Goal: Task Accomplishment & Management: Manage account settings

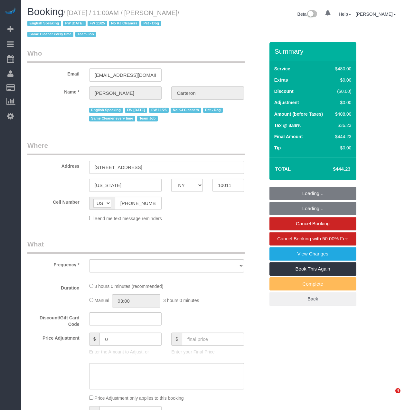
select select "NY"
select select "number:89"
select select "number:90"
select select "number:13"
select select "number:5"
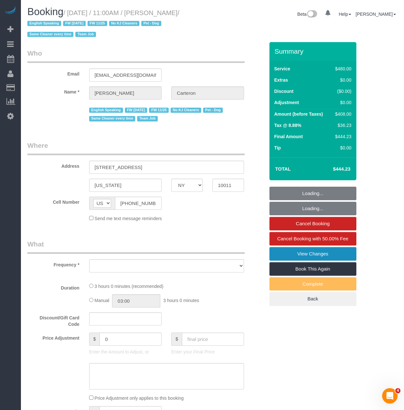
select select "string:stripe-pm_1PhBly4VGloSiKo7AbZCQr6r"
select select "object:817"
select select "spot1"
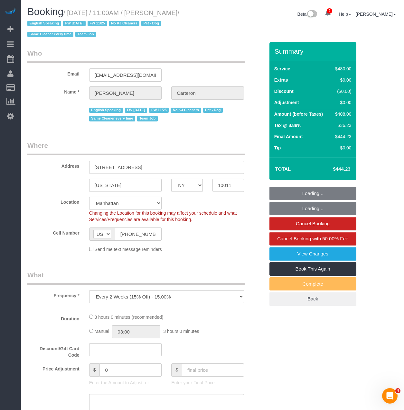
select select "180"
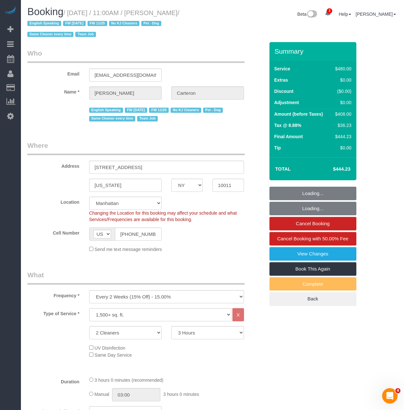
select select "object:1332"
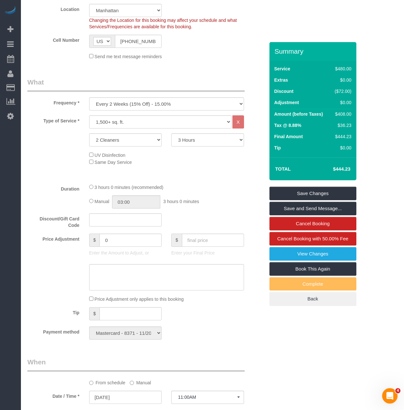
scroll to position [354, 0]
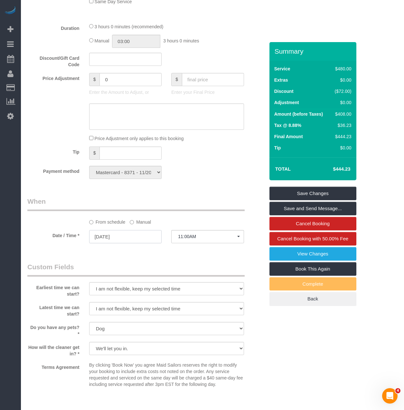
click at [128, 239] on input "[DATE]" at bounding box center [125, 236] width 73 height 13
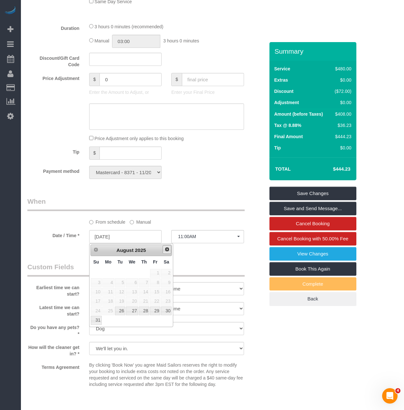
click at [170, 251] on link "Next" at bounding box center [166, 249] width 9 height 9
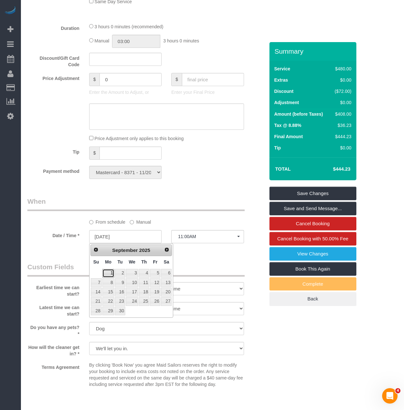
click at [108, 271] on link "1" at bounding box center [108, 273] width 12 height 9
type input "09/01/2025"
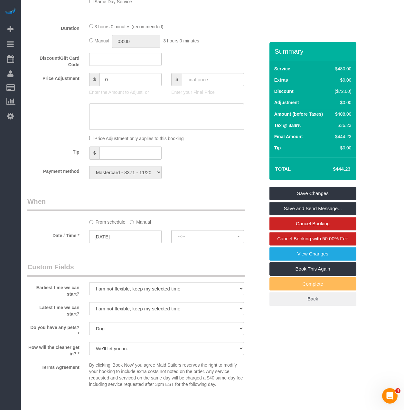
select select "spot47"
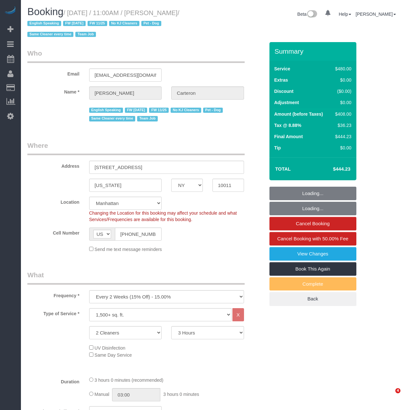
select select "NY"
select select "180"
select select "spot1"
select select "number:89"
select select "number:90"
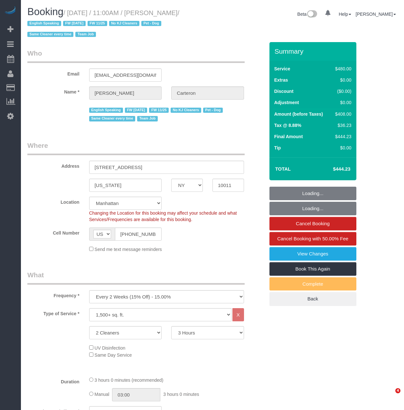
select select "number:13"
select select "number:5"
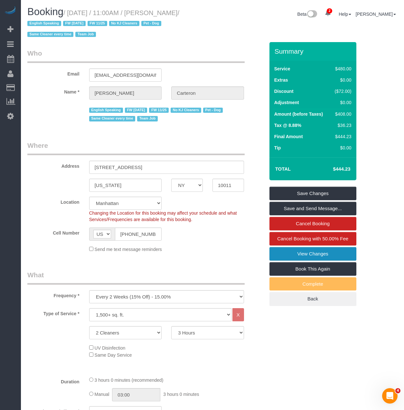
click at [326, 255] on link "View Changes" at bounding box center [312, 254] width 87 height 14
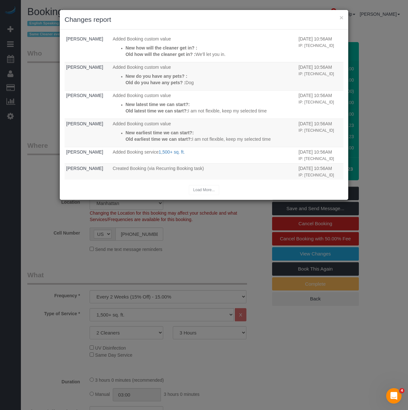
scroll to position [198, 0]
click at [340, 18] on button "×" at bounding box center [342, 17] width 4 height 7
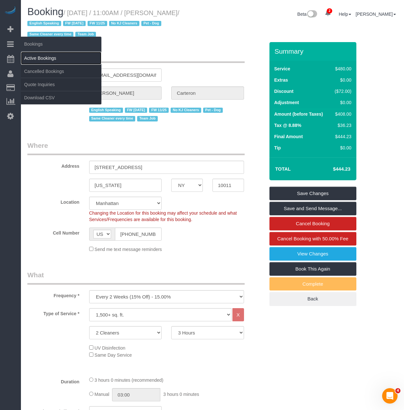
click at [31, 55] on link "Active Bookings" at bounding box center [61, 58] width 80 height 13
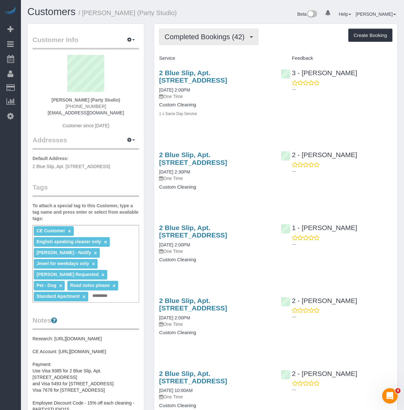
click at [188, 43] on button "Completed Bookings (42)" at bounding box center [208, 37] width 99 height 16
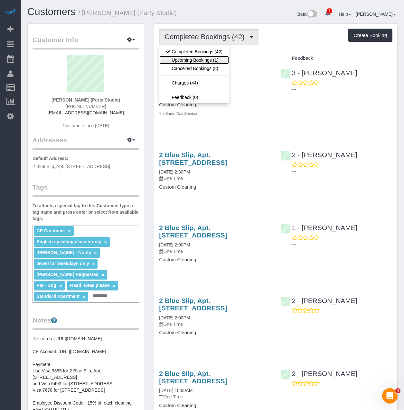
click at [188, 58] on link "Upcoming Bookings (1)" at bounding box center [193, 60] width 69 height 8
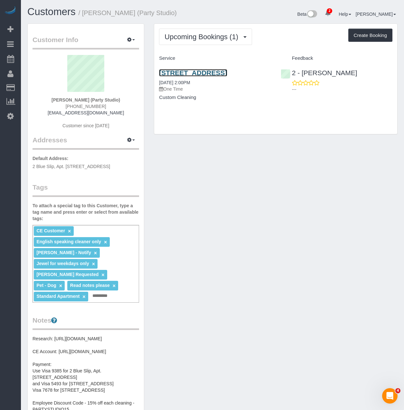
click at [188, 73] on link "567 Flushing Avenue, Apt. 506, Brooklyn, NY 11206" at bounding box center [193, 72] width 68 height 7
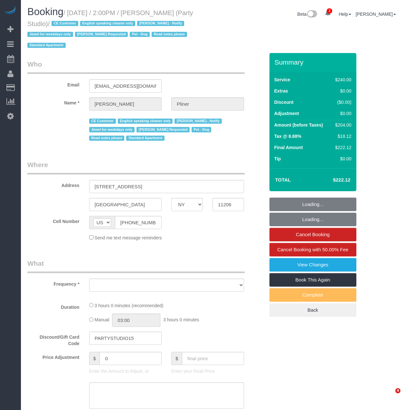
select select "NY"
select select "object:670"
select select "number:89"
select select "number:90"
select select "number:13"
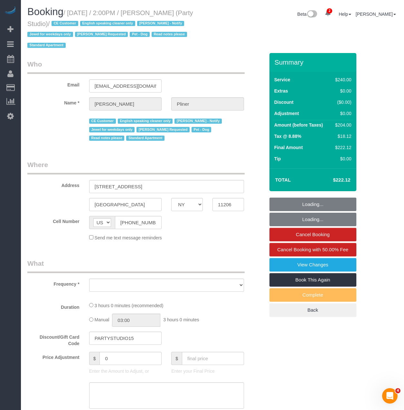
select select "number:7"
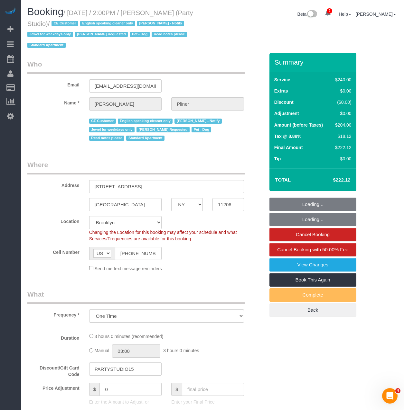
select select "object:821"
select select "180"
select select "spot1"
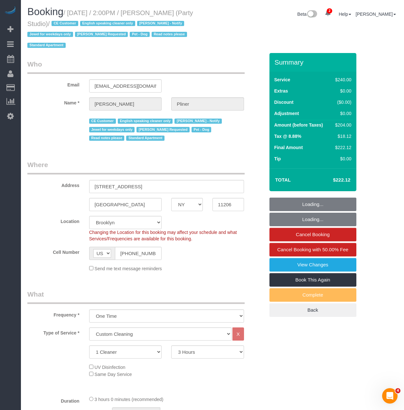
select select "string:stripe-pm_1Ra3TY4VGloSiKo7j3jCiqJ4"
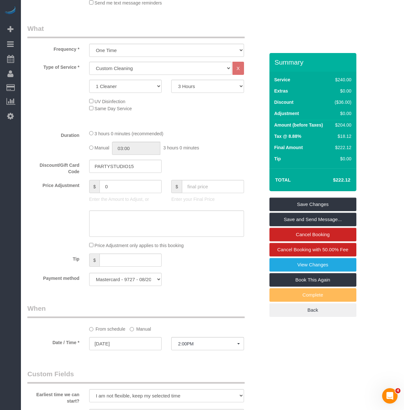
scroll to position [386, 0]
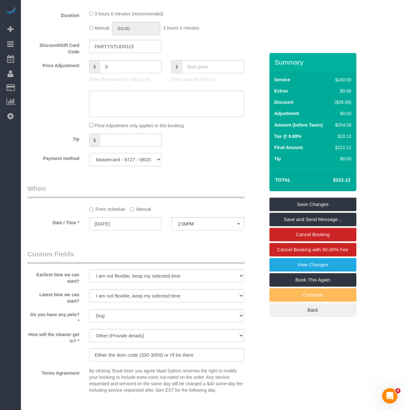
click at [130, 164] on select "Visa - 9385 - 05/2027 Visa - 5493 - 10/2028 Mastercard - 2157 - 12/2028 Visa - …" at bounding box center [125, 159] width 73 height 13
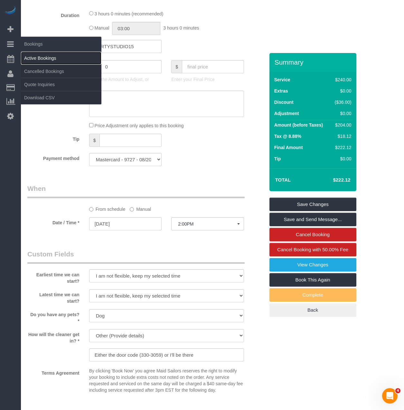
click at [31, 54] on link "Active Bookings" at bounding box center [61, 58] width 80 height 13
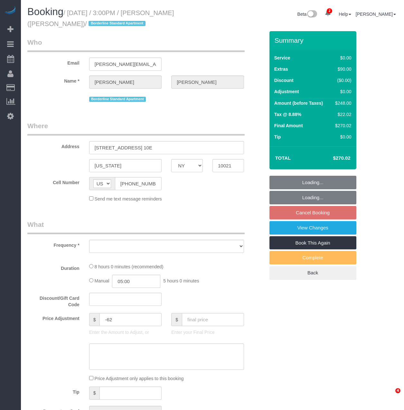
select select "NY"
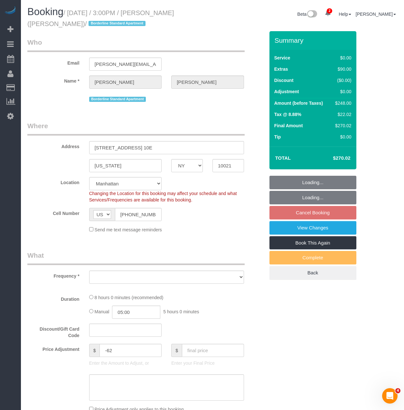
select select "object:18775"
select select "number:89"
select select "number:90"
select select "number:15"
select select "number:6"
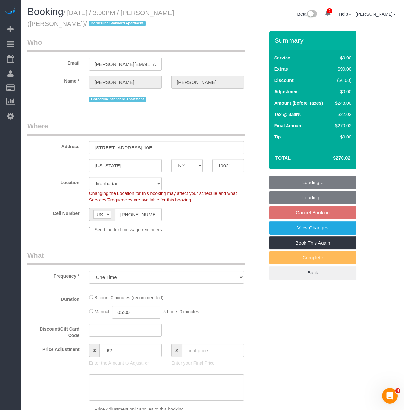
select select "2"
select select "spot60"
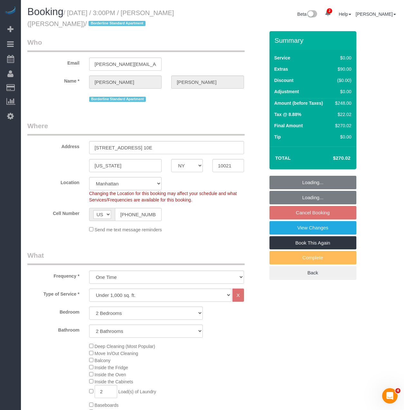
select select "string:stripe-pm_1R58S94VGloSiKo7oTDM75CS"
select select "object:19445"
select select "2"
click at [289, 230] on link "View Changes" at bounding box center [312, 228] width 87 height 14
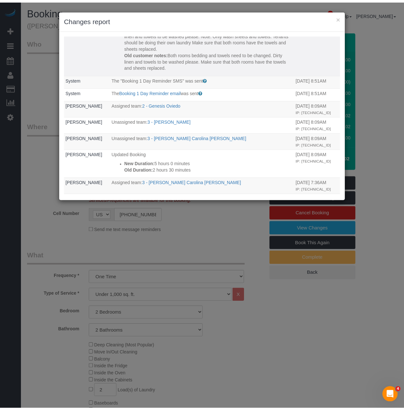
scroll to position [32, 0]
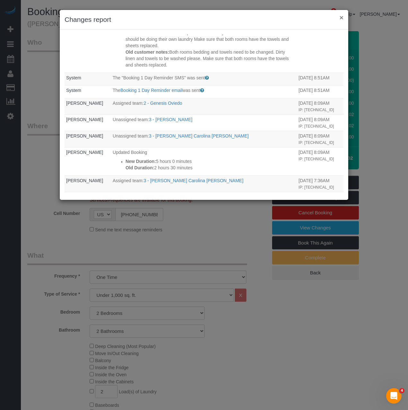
click at [342, 18] on button "×" at bounding box center [342, 17] width 4 height 7
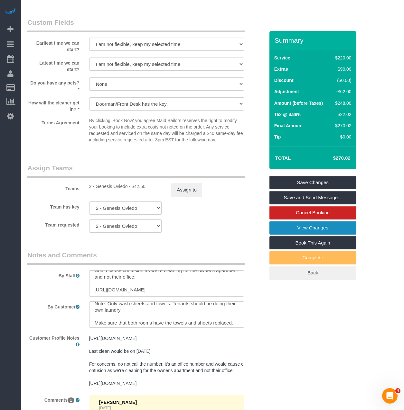
scroll to position [26, 0]
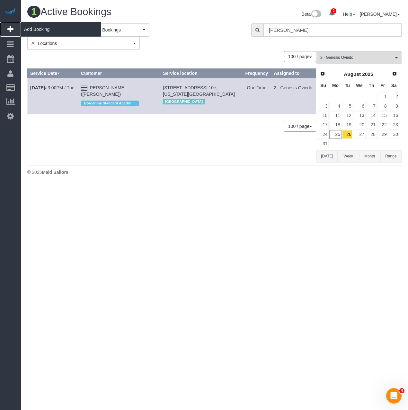
click at [31, 28] on span "Add Booking" at bounding box center [61, 29] width 80 height 15
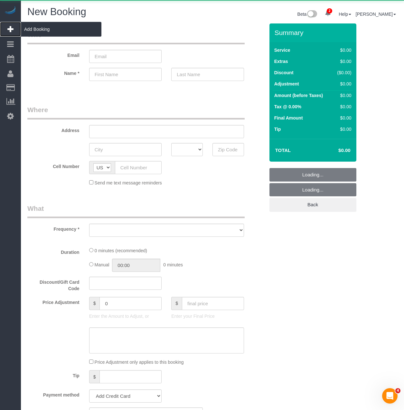
select select "number:89"
select select "number:90"
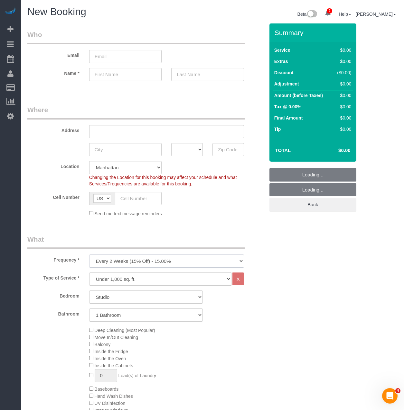
click at [104, 261] on select "One Time Weekly (20% Off) - 20.00% Every 2 Weeks (15% Off) - 15.00% Every 4 Wee…" at bounding box center [166, 261] width 155 height 13
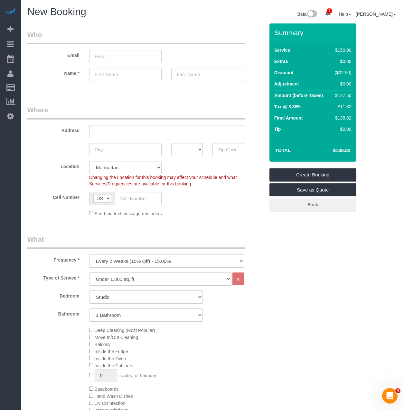
select select "object:21410"
click at [89, 255] on select "One Time Weekly (20% Off) - 20.00% Every 2 Weeks (15% Off) - 15.00% Every 4 Wee…" at bounding box center [166, 261] width 155 height 13
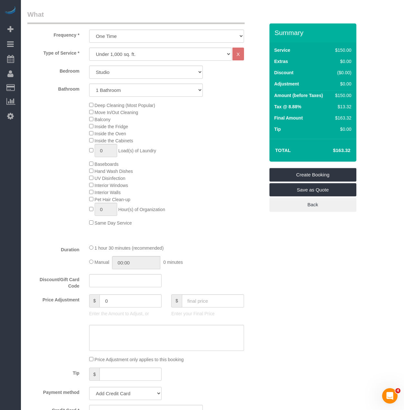
scroll to position [96, 0]
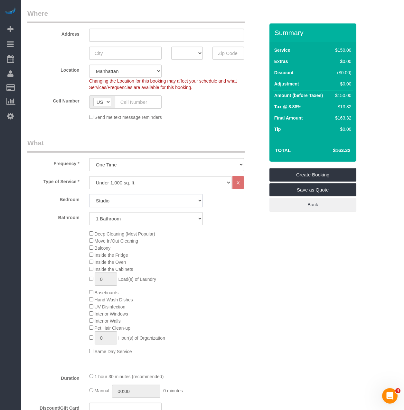
click at [100, 199] on select "Studio 1 Bedroom 2 Bedrooms 3 Bedrooms" at bounding box center [146, 200] width 114 height 13
select select "2"
click at [89, 194] on select "Studio 1 Bedroom 2 Bedrooms 3 Bedrooms" at bounding box center [146, 200] width 114 height 13
click at [104, 219] on select "1 Bathroom 2 Bathrooms" at bounding box center [146, 218] width 114 height 13
select select "2"
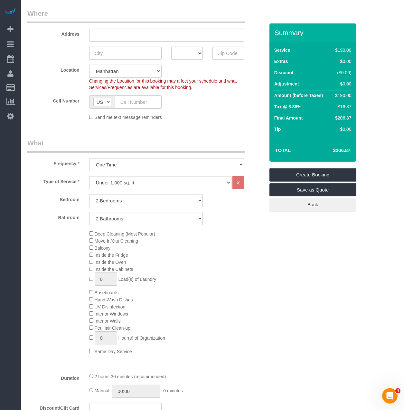
click at [89, 212] on select "1 Bathroom 2 Bathrooms" at bounding box center [146, 218] width 114 height 13
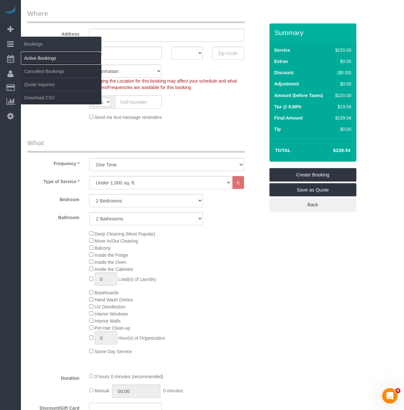
click at [33, 54] on link "Active Bookings" at bounding box center [61, 58] width 80 height 13
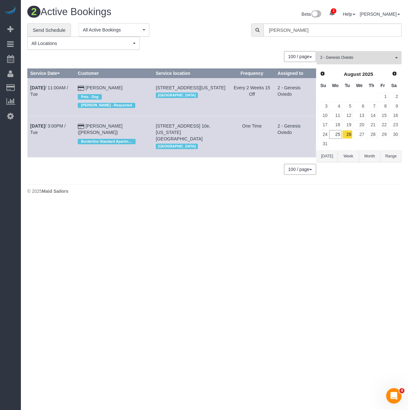
click at [337, 60] on span "2 - Genesis Oviedo" at bounding box center [357, 57] width 73 height 5
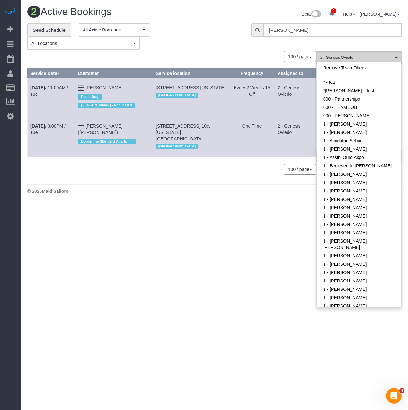
scroll to position [289, 0]
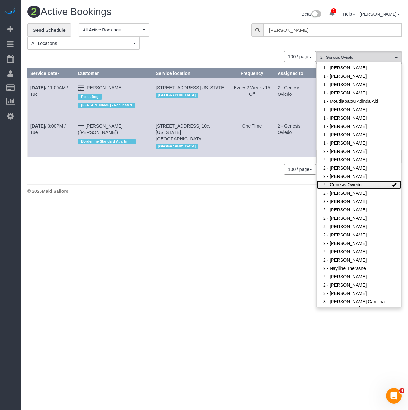
click at [365, 185] on link "2 - Genesis Oviedo" at bounding box center [359, 185] width 85 height 8
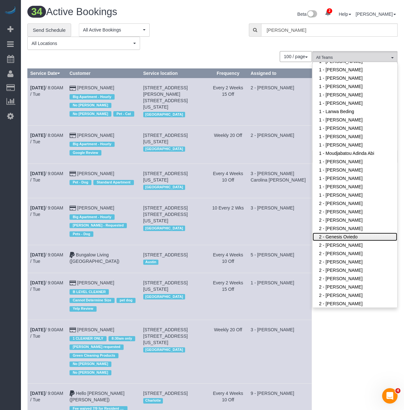
scroll to position [225, 0]
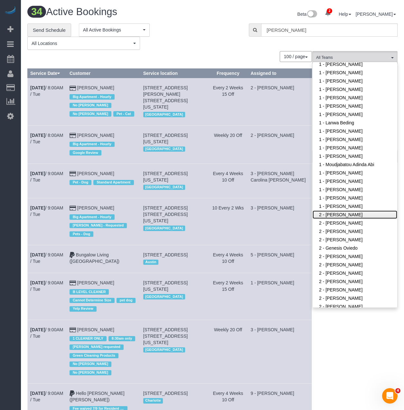
click at [330, 219] on link "2 - [PERSON_NAME]" at bounding box center [354, 215] width 85 height 8
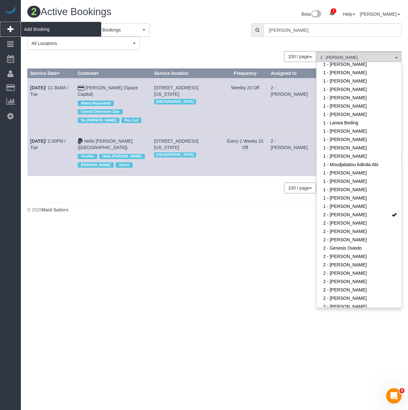
click at [44, 26] on span "Add Booking" at bounding box center [61, 29] width 80 height 15
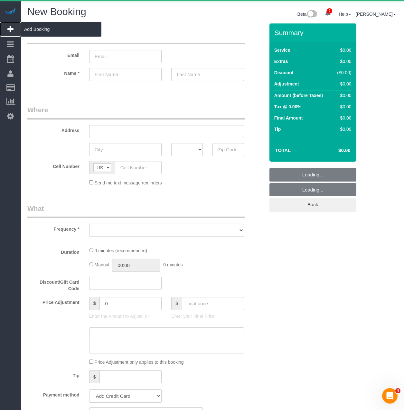
select select "object:22929"
select select "number:89"
select select "number:90"
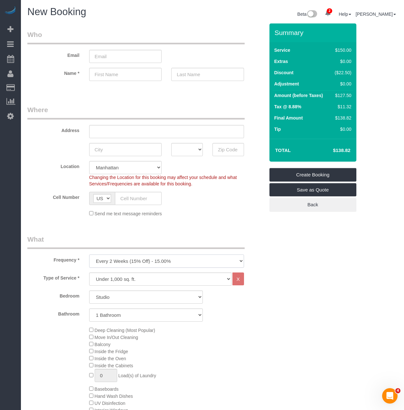
click at [124, 261] on select "One Time Weekly (20% Off) - 20.00% Every 2 Weeks (15% Off) - 15.00% Every 4 Wee…" at bounding box center [166, 261] width 155 height 13
select select "object:23037"
click at [89, 255] on select "One Time Weekly (20% Off) - 20.00% Every 2 Weeks (15% Off) - 15.00% Every 4 Wee…" at bounding box center [166, 261] width 155 height 13
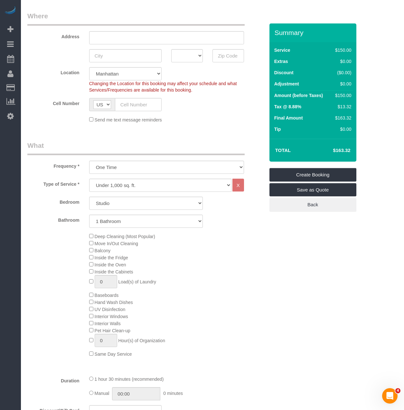
scroll to position [96, 0]
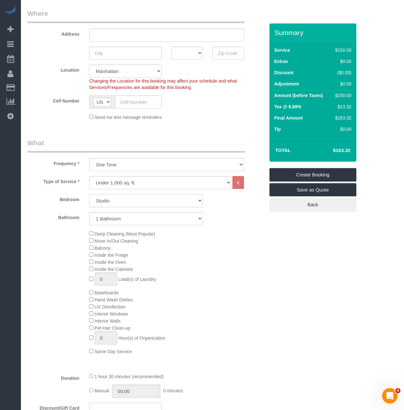
click at [106, 206] on select "Studio 1 Bedroom 2 Bedrooms 3 Bedrooms" at bounding box center [146, 200] width 114 height 13
select select "1"
click at [89, 194] on select "Studio 1 Bedroom 2 Bedrooms 3 Bedrooms" at bounding box center [146, 200] width 114 height 13
click at [93, 258] on div "Deep Cleaning (Most Popular) Move In/Out Cleaning Balcony Inside the Fridge Ins…" at bounding box center [176, 292] width 185 height 125
click at [88, 235] on div "Deep Cleaning (Most Popular) Move In/Out Cleaning Balcony Inside the Fridge Ins…" at bounding box center [176, 292] width 185 height 125
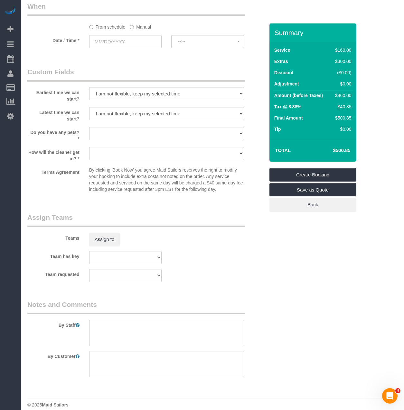
scroll to position [694, 0]
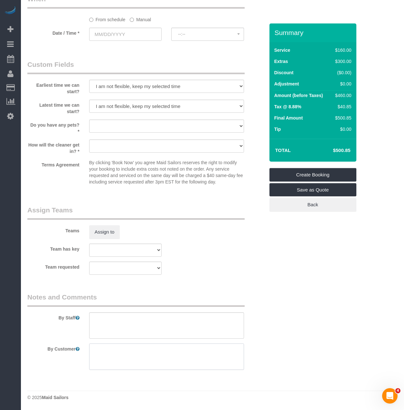
click at [106, 355] on textarea at bounding box center [166, 357] width 155 height 26
paste textarea "Scuff marks on door"
type textarea "Scuff marks on door"
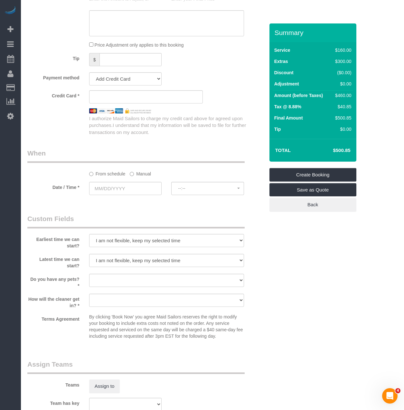
scroll to position [534, 0]
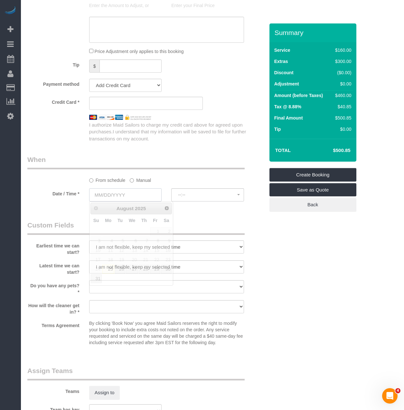
click at [103, 193] on input "text" at bounding box center [125, 194] width 73 height 13
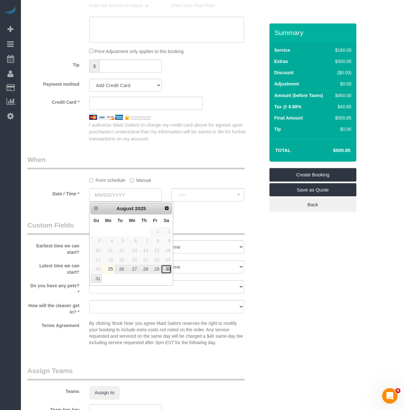
click at [170, 271] on link "30" at bounding box center [166, 269] width 11 height 9
type input "08/30/2025"
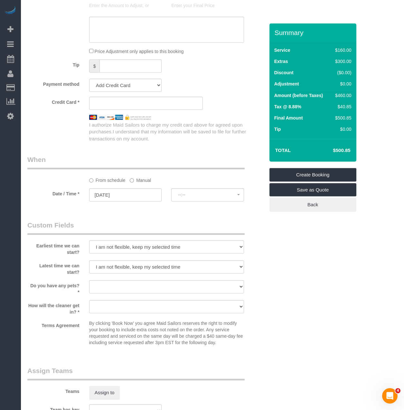
select select "spot113"
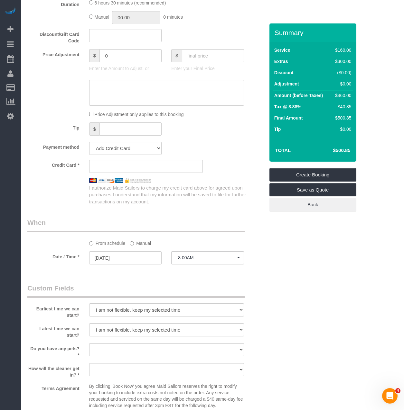
scroll to position [469, 0]
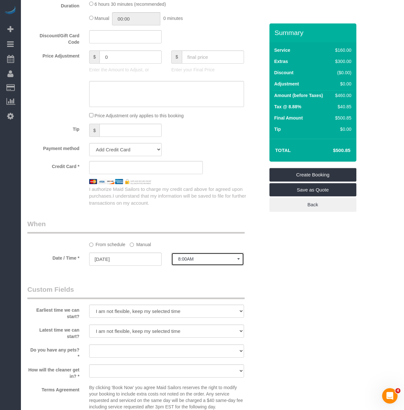
click at [204, 263] on button "8:00AM" at bounding box center [207, 259] width 73 height 13
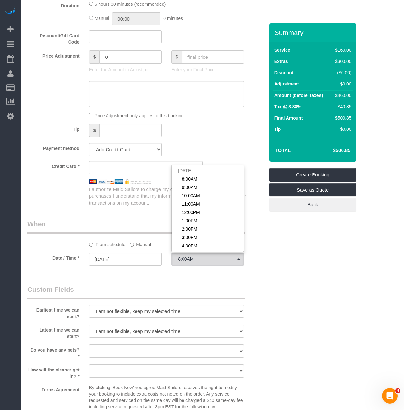
click at [182, 287] on legend "Custom Fields" at bounding box center [135, 292] width 217 height 14
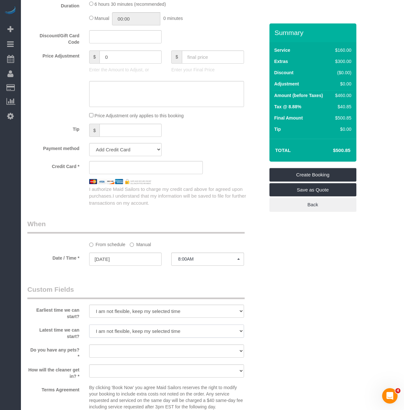
click at [125, 333] on select "I am not flexible, keep my selected time 8:00 AM 9:00 AM 10:00 AM 11:00 AM 12:0…" at bounding box center [166, 331] width 155 height 13
select select "number:72"
click at [89, 325] on select "I am not flexible, keep my selected time 8:00 AM 9:00 AM 10:00 AM 11:00 AM 12:0…" at bounding box center [166, 331] width 155 height 13
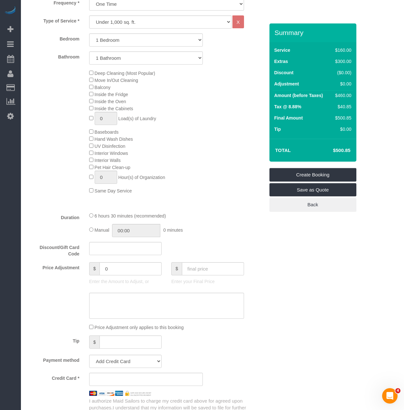
scroll to position [148, 0]
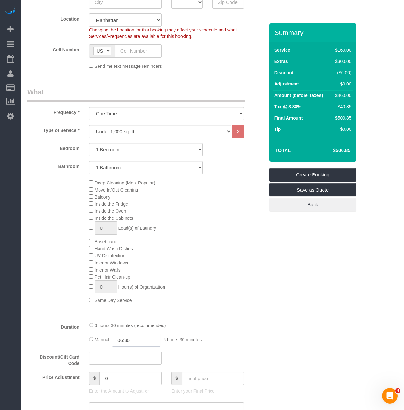
click at [121, 340] on input "06:30" at bounding box center [136, 340] width 48 height 13
type input "03:30"
click at [121, 375] on li "03:30" at bounding box center [129, 374] width 29 height 8
click at [61, 309] on div "Type of Service * Under 1,000 sq. ft. 1,001 - 1,500 sq. ft. 1,500+ sq. ft. Cust…" at bounding box center [145, 221] width 237 height 192
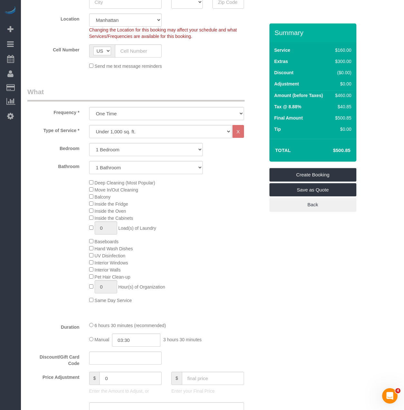
select select "spot173"
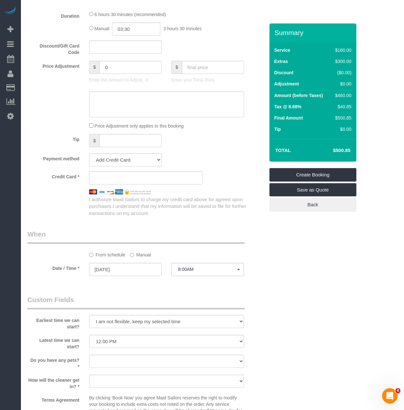
scroll to position [469, 0]
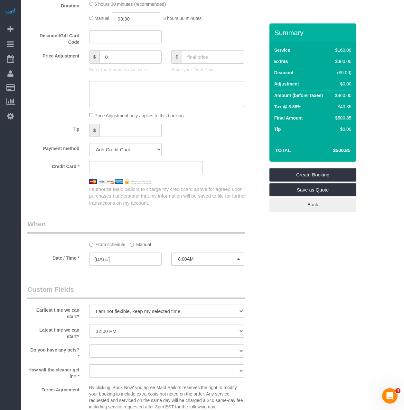
click at [151, 332] on select "I am not flexible, keep my selected time 8:00 AM 9:00 AM 10:00 AM 11:00 AM 12:0…" at bounding box center [166, 331] width 155 height 13
click at [284, 281] on div "Who Email Name * Where Address AK AL AR AZ CA CO CT DC DE FL GA HI IA ID IL IN …" at bounding box center [212, 83] width 370 height 1059
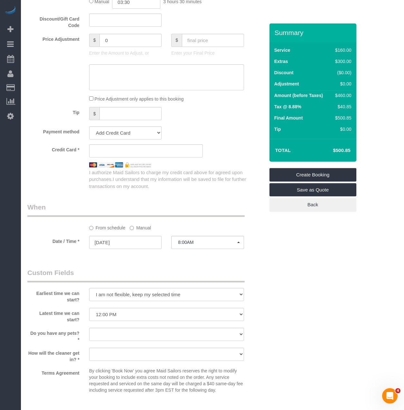
scroll to position [501, 0]
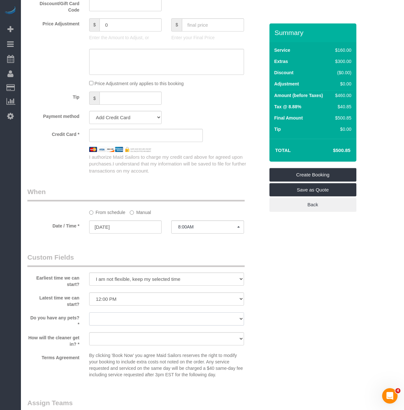
click at [118, 323] on select "Dog Cat None" at bounding box center [166, 319] width 155 height 13
select select "number:13"
click at [89, 313] on select "Dog Cat None" at bounding box center [166, 319] width 155 height 13
click at [110, 328] on sui-booking-custom-fields "Earliest time we can start? I am not flexible, keep my selected time 8:00 AM 9:…" at bounding box center [145, 317] width 237 height 128
click at [107, 343] on select "We'll let you in. Doorman/Front Desk has the key. Other (Provide details)" at bounding box center [166, 339] width 155 height 13
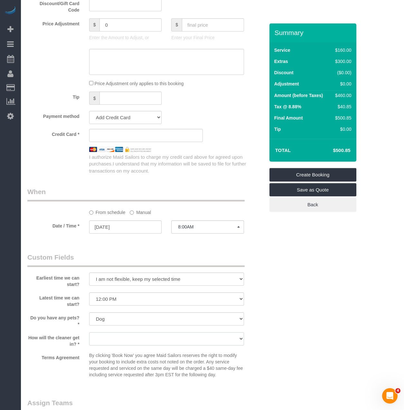
select select "number:5"
click at [89, 333] on select "We'll let you in. Doorman/Front Desk has the key. Other (Provide details)" at bounding box center [166, 339] width 155 height 13
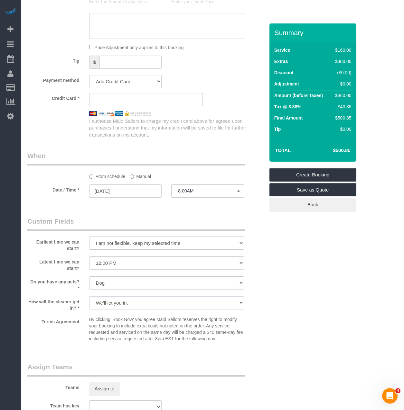
scroll to position [662, 0]
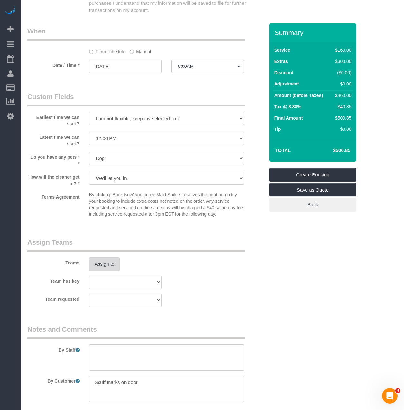
click at [109, 261] on button "Assign to" at bounding box center [104, 265] width 31 height 14
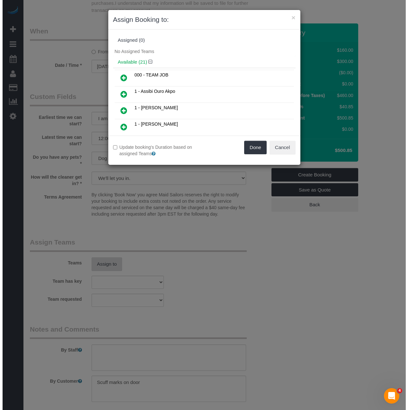
scroll to position [660, 0]
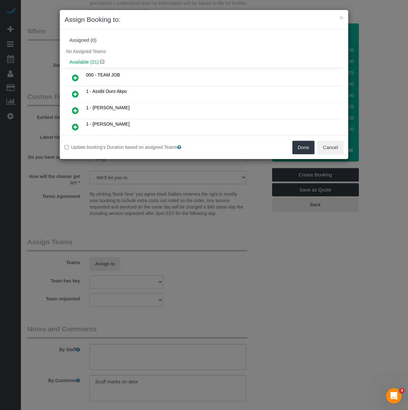
click at [76, 78] on icon at bounding box center [75, 78] width 7 height 8
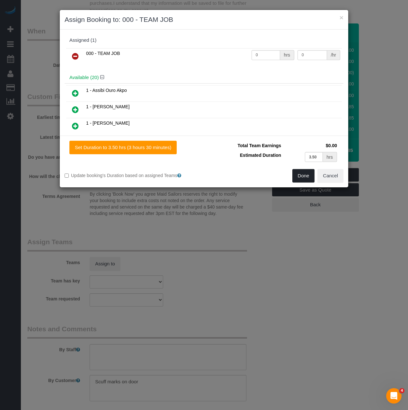
click at [308, 179] on button "Done" at bounding box center [304, 176] width 23 height 14
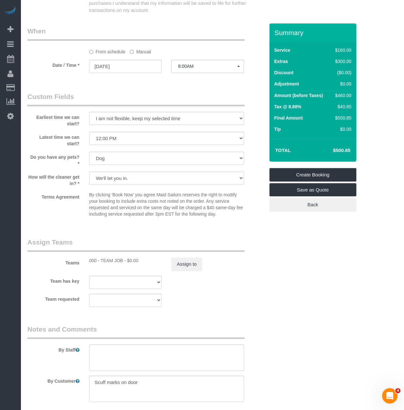
click at [238, 278] on div "Team has key 000- Donna Mercado 000 - Partnerships 000 - TEAM JOB 1 - Abdoulaye…" at bounding box center [146, 282] width 247 height 13
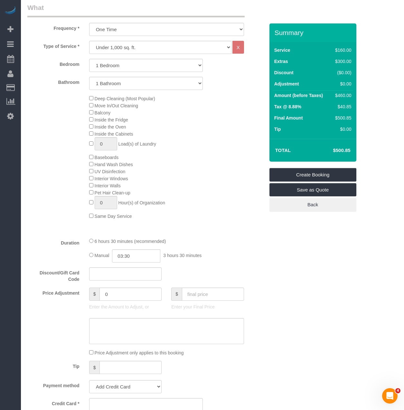
scroll to position [212, 0]
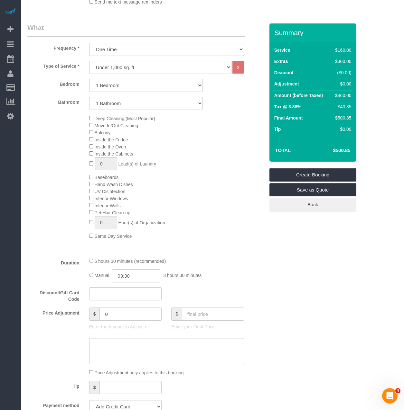
click at [46, 233] on div "Deep Cleaning (Most Popular) Move In/Out Cleaning Balcony Inside the Fridge Ins…" at bounding box center [146, 177] width 247 height 125
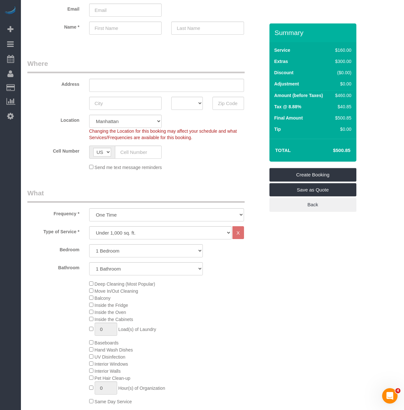
scroll to position [24, 0]
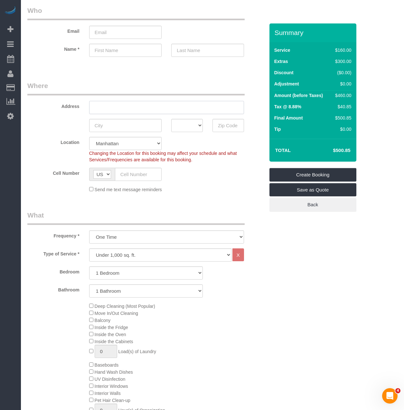
click at [100, 104] on input "text" at bounding box center [166, 107] width 155 height 13
paste input "-01 50th AveLong Island City, NY 11101"
click at [96, 107] on input "-01 50th AveLong Island City, NY 11101" at bounding box center [166, 107] width 155 height 13
click at [124, 107] on input "2-01 50th AveLong Island City, NY 11101" at bounding box center [166, 107] width 155 height 13
drag, startPoint x: 156, startPoint y: 106, endPoint x: 189, endPoint y: 107, distance: 33.1
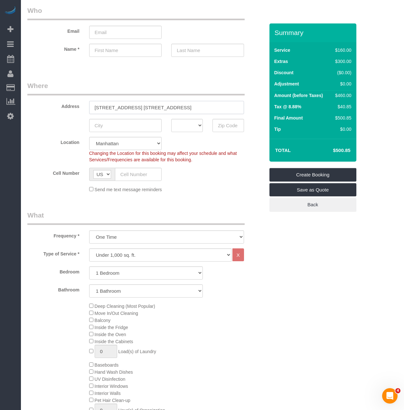
click at [189, 107] on input "2-01 50th Avenue, Apt. 23M Long Island City, NY 11101" at bounding box center [166, 107] width 155 height 13
type input "2-01 50th Avenue, Apt. 23M , NY 11101"
click at [104, 131] on input "text" at bounding box center [125, 125] width 73 height 13
paste input "Long Island City"
type input "Long Island City"
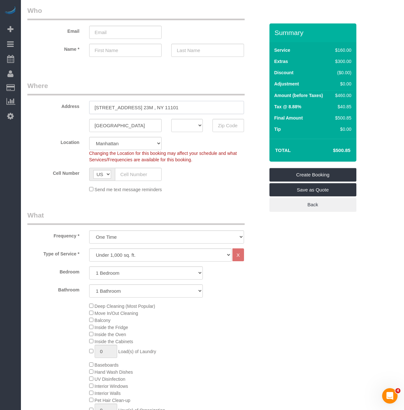
click at [172, 105] on input "2-01 50th Avenue, Apt. 23M , NY 11101" at bounding box center [166, 107] width 155 height 13
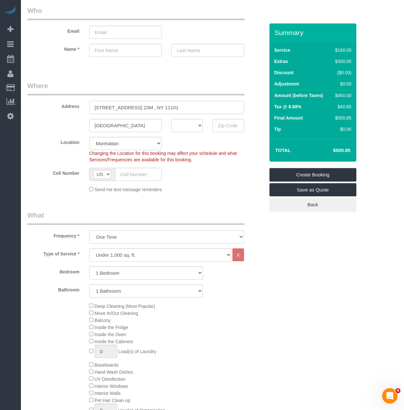
click at [172, 105] on input "2-01 50th Avenue, Apt. 23M , NY 11101" at bounding box center [166, 107] width 155 height 13
type input "2-01 50th Avenue, Apt. 23M , NY"
click at [222, 130] on input "text" at bounding box center [228, 125] width 32 height 13
paste input "11101"
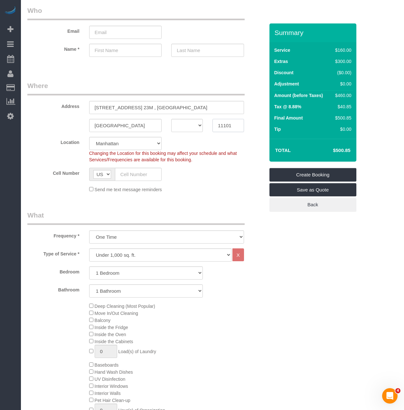
type input "11101"
click at [185, 127] on select "AK AL AR AZ CA CO CT DC DE FL GA HI IA ID IL IN KS KY LA MA MD ME MI MN MO MS M…" at bounding box center [187, 125] width 32 height 13
select select "7"
select select
select select "object:25771"
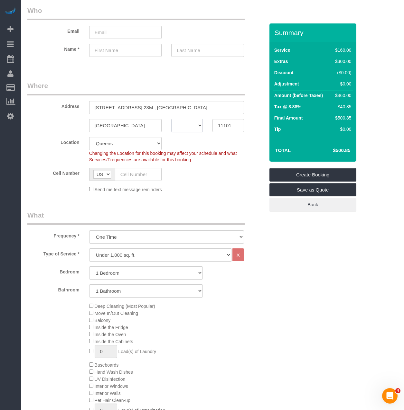
select select "spot233"
select select "NY"
click at [171, 119] on select "AK AL AR AZ CA CO CT DC DE FL GA HI IA ID IL IN KS KY LA MA MD ME MI MN MO MS M…" at bounding box center [187, 125] width 32 height 13
select select "1"
drag, startPoint x: 157, startPoint y: 108, endPoint x: 206, endPoint y: 112, distance: 49.1
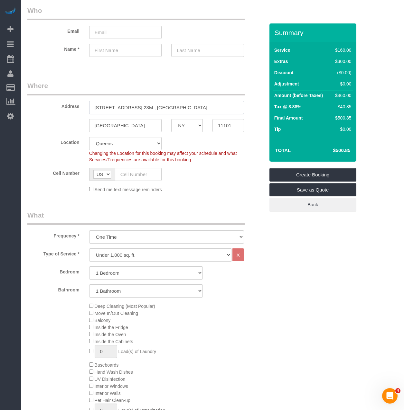
click at [206, 112] on input "2-01 50th Avenue, Apt. 23M , NY" at bounding box center [166, 107] width 155 height 13
type input "2-01 50th Avenue, Apt. 23M"
click at [125, 177] on input "text" at bounding box center [138, 174] width 47 height 13
paste input "1 (904) 300-6140"
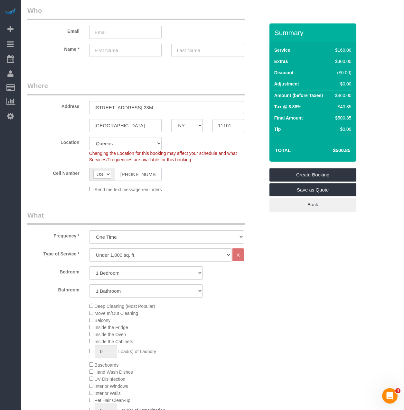
drag, startPoint x: 123, startPoint y: 177, endPoint x: 89, endPoint y: 177, distance: 33.5
click at [89, 177] on div "AF AL DZ AD AO AI AQ AG AR AM AW AU AT AZ BS BH BD BB BY BE BZ BJ BM BT BO BA B…" at bounding box center [125, 174] width 73 height 13
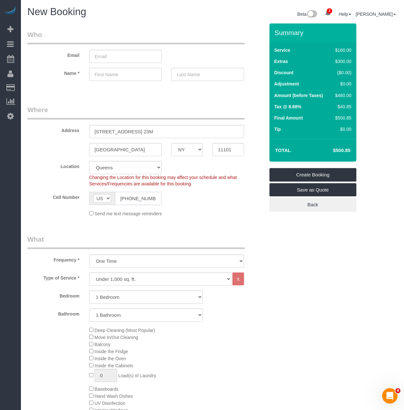
type input "(904) 300-6140"
click at [93, 75] on input "text" at bounding box center [125, 74] width 73 height 13
click at [105, 74] on input "text" at bounding box center [125, 74] width 73 height 13
paste input "Katie Lepcha"
click at [117, 74] on input "Katie Lepcha" at bounding box center [125, 74] width 73 height 13
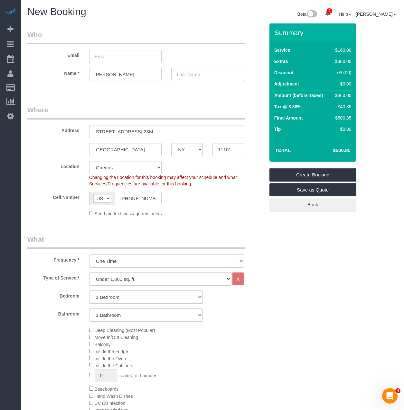
click at [117, 74] on input "Katie Lepcha" at bounding box center [125, 74] width 73 height 13
type input "Katie"
click at [165, 75] on div "Katie" at bounding box center [125, 74] width 82 height 13
click at [179, 75] on input "text" at bounding box center [207, 74] width 73 height 13
paste input "Lepcha"
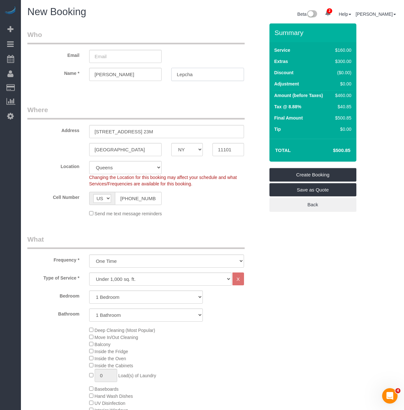
type input "Lepcha"
click at [129, 76] on input "Katie" at bounding box center [125, 74] width 73 height 13
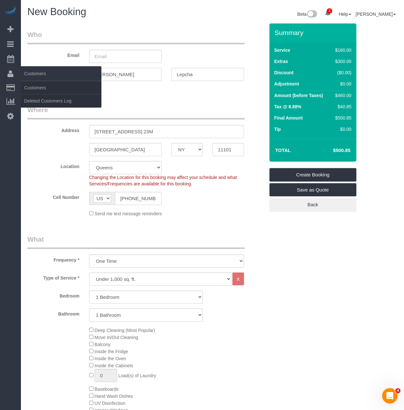
type input "Katie"
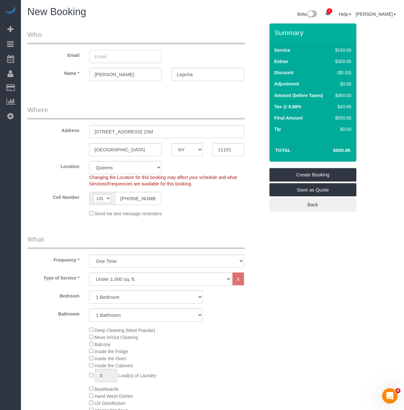
click at [105, 56] on input "email" at bounding box center [125, 56] width 73 height 13
paste input "katiehbennett7@gmail.com"
type input "katiehbennett7@gmail.com"
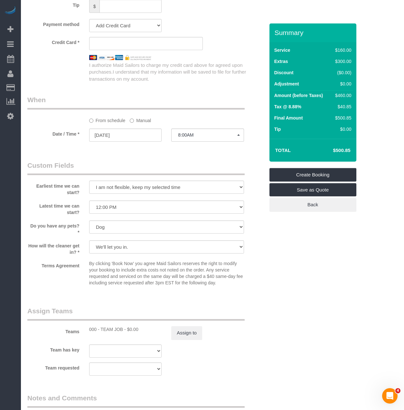
select select "spot288"
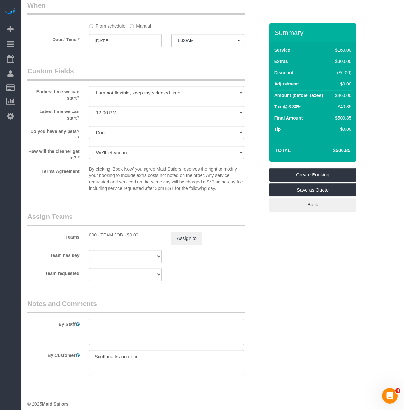
scroll to position [694, 0]
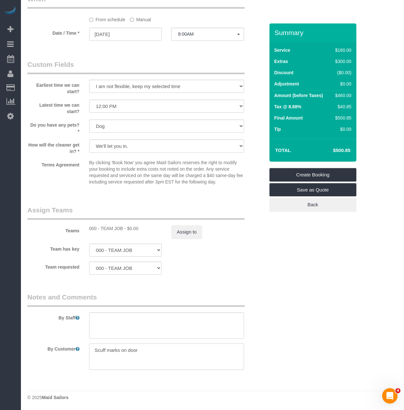
drag, startPoint x: 146, startPoint y: 353, endPoint x: 81, endPoint y: 349, distance: 64.5
click at [81, 349] on div "By Customer" at bounding box center [146, 357] width 247 height 26
click at [139, 331] on textarea at bounding box center [166, 326] width 155 height 26
click at [141, 355] on textarea at bounding box center [166, 357] width 155 height 26
click at [110, 358] on textarea at bounding box center [166, 357] width 155 height 26
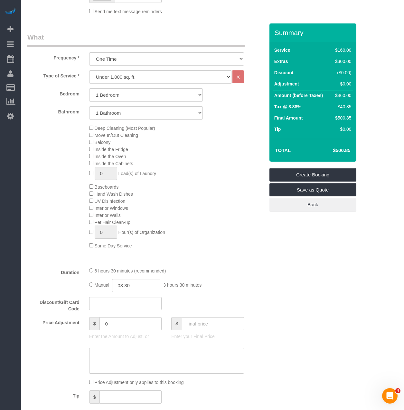
scroll to position [308, 0]
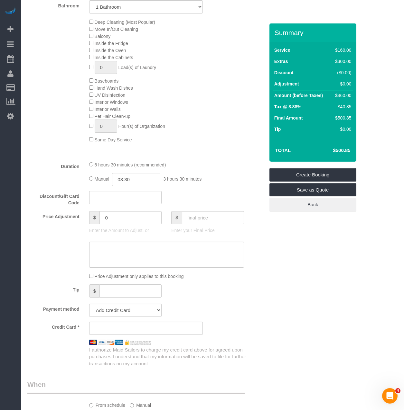
click at [118, 324] on sui-stripe-card at bounding box center [146, 328] width 114 height 13
click at [108, 325] on sui-stripe-card at bounding box center [146, 328] width 114 height 13
click at [194, 293] on div "Tip $" at bounding box center [146, 292] width 247 height 14
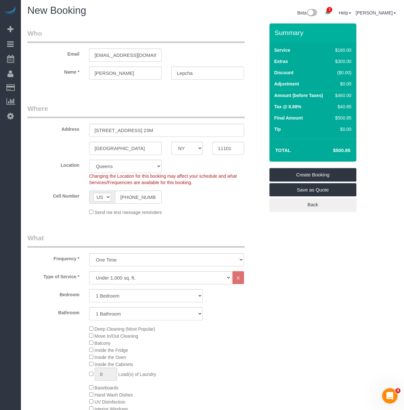
scroll to position [0, 0]
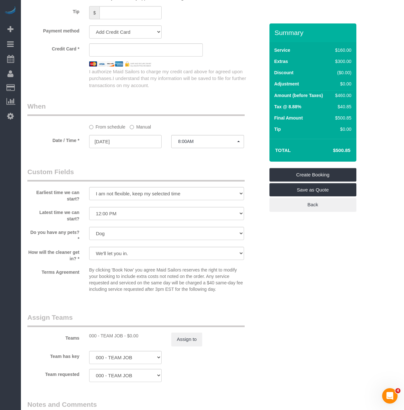
scroll to position [566, 0]
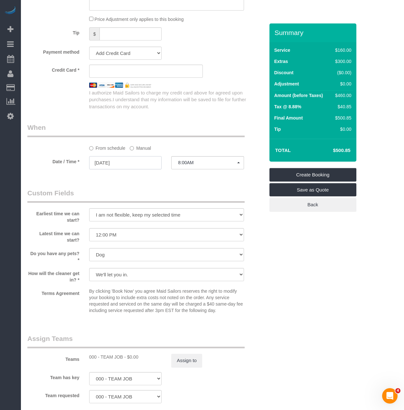
click at [132, 162] on input "08/30/2025" at bounding box center [125, 162] width 73 height 13
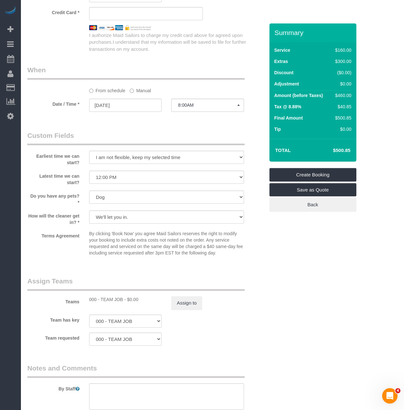
scroll to position [694, 0]
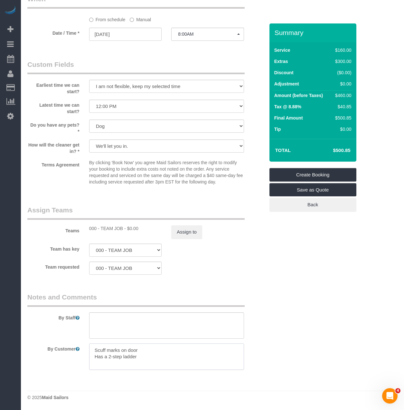
click at [92, 350] on textarea at bounding box center [166, 357] width 155 height 26
click at [170, 351] on textarea at bounding box center [166, 357] width 155 height 26
paste textarea "Dusting and wiping down of all surfaces including Windowsills, Baseboards and V…"
drag, startPoint x: 202, startPoint y: 361, endPoint x: 96, endPoint y: 347, distance: 106.8
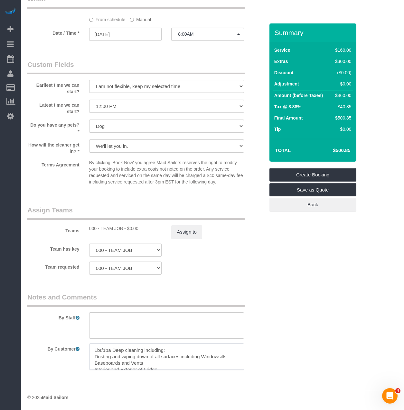
click at [96, 347] on textarea at bounding box center [166, 357] width 155 height 26
click at [172, 360] on textarea at bounding box center [166, 357] width 155 height 26
click at [163, 359] on textarea at bounding box center [166, 357] width 155 height 26
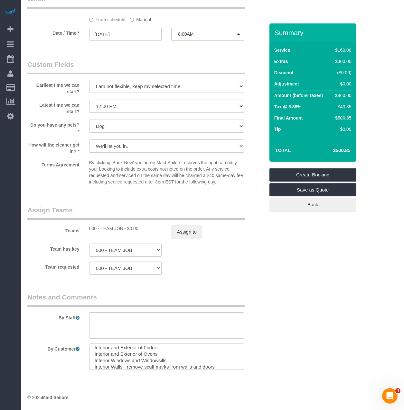
scroll to position [38, 0]
drag, startPoint x: 140, startPoint y: 357, endPoint x: 64, endPoint y: 360, distance: 75.3
click at [64, 360] on div "By Customer" at bounding box center [146, 357] width 247 height 26
type textarea "1br/1ba Deep cleaning including: Dusting and wiping down of all surfaces includ…"
click at [112, 329] on textarea at bounding box center [166, 326] width 155 height 26
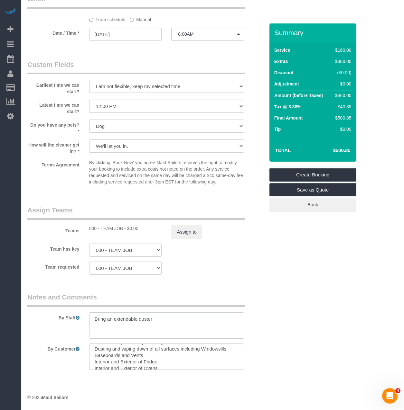
scroll to position [6, 0]
type textarea "Bring an extendable duster"
click at [180, 351] on textarea at bounding box center [166, 357] width 155 height 26
click at [158, 365] on textarea at bounding box center [166, 357] width 155 height 26
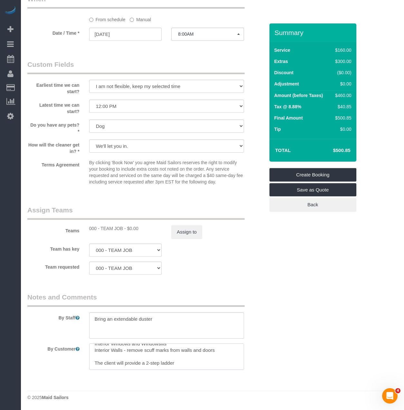
click at [156, 354] on textarea at bounding box center [166, 357] width 155 height 26
type textarea "1br/1ba Deep cleaning including: Dusting and wiping down of all surfaces Interi…"
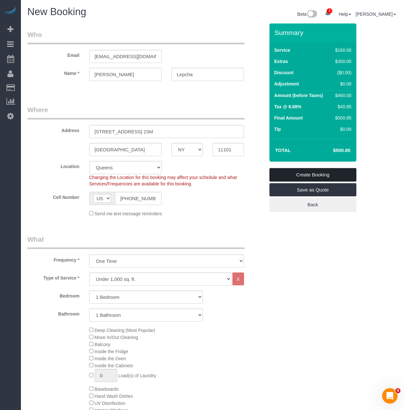
click at [285, 175] on link "Create Booking" at bounding box center [312, 175] width 87 height 14
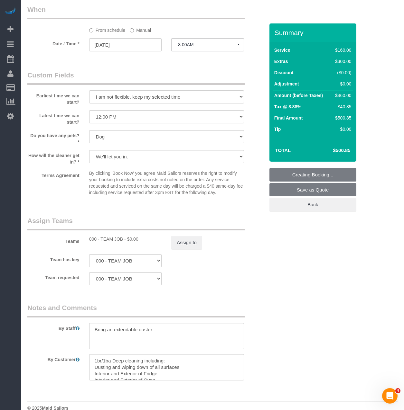
scroll to position [694, 0]
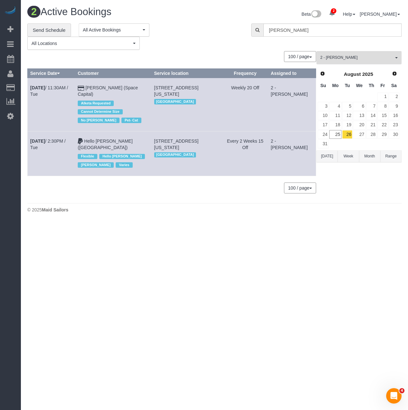
click at [354, 55] on span "2 - [PERSON_NAME]" at bounding box center [357, 57] width 73 height 5
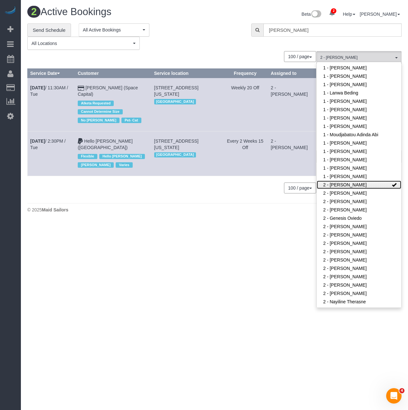
click at [363, 187] on link "2 - [PERSON_NAME]" at bounding box center [359, 185] width 85 height 8
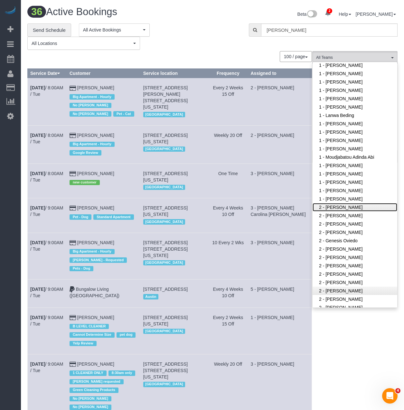
scroll to position [191, 0]
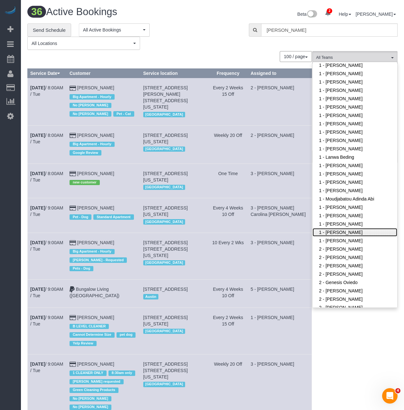
click at [330, 233] on link "1 - [PERSON_NAME]" at bounding box center [354, 232] width 85 height 8
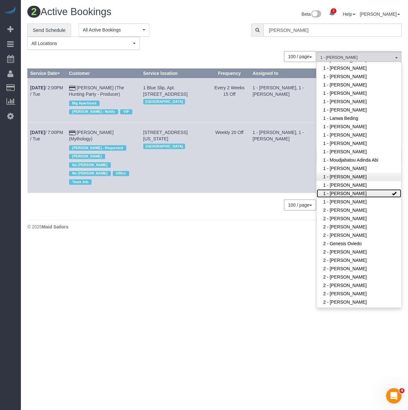
scroll to position [223, 0]
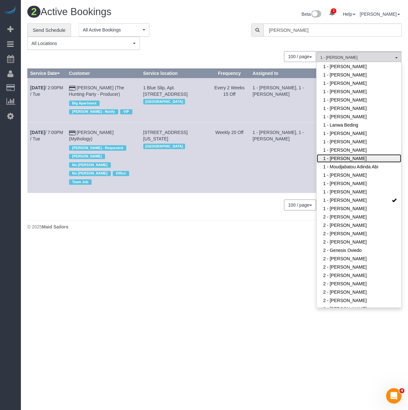
click at [348, 158] on link "1 - [PERSON_NAME]" at bounding box center [359, 158] width 85 height 8
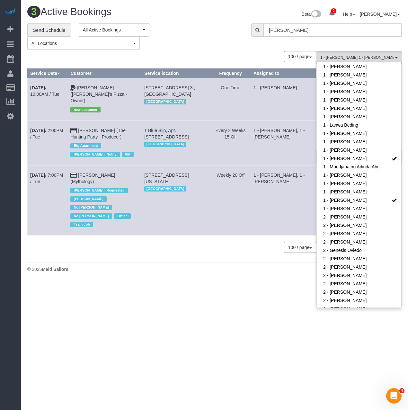
click at [153, 263] on footer "© 2025 Maid Sailors" at bounding box center [214, 269] width 375 height 13
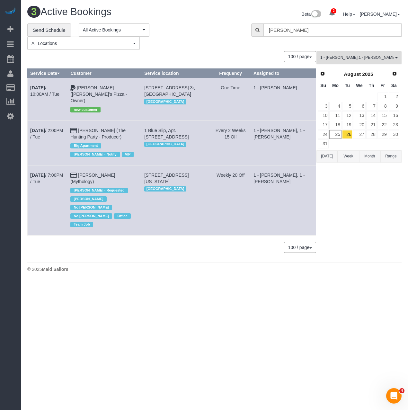
click at [353, 58] on span "1 - Marlenyn Robles , 1 - Xiomara Inga" at bounding box center [357, 57] width 73 height 5
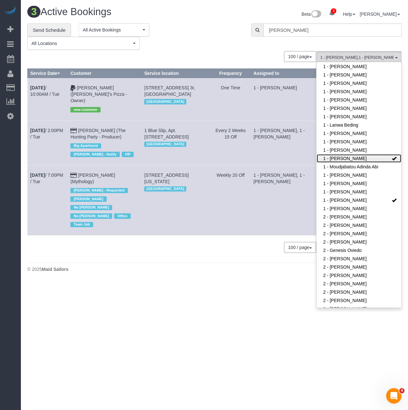
click at [348, 157] on link "1 - [PERSON_NAME]" at bounding box center [359, 158] width 85 height 8
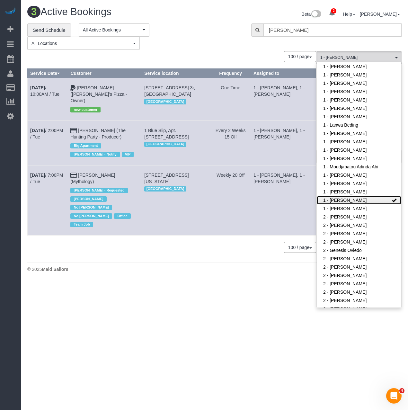
click at [350, 203] on link "1 - [PERSON_NAME]" at bounding box center [359, 200] width 85 height 8
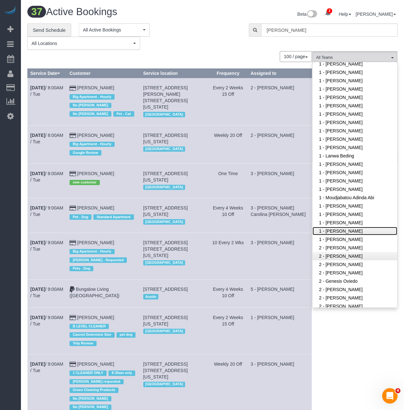
scroll to position [193, 0]
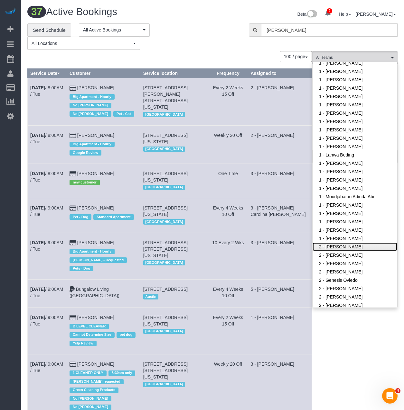
click at [335, 250] on link "2 - [PERSON_NAME]" at bounding box center [354, 247] width 85 height 8
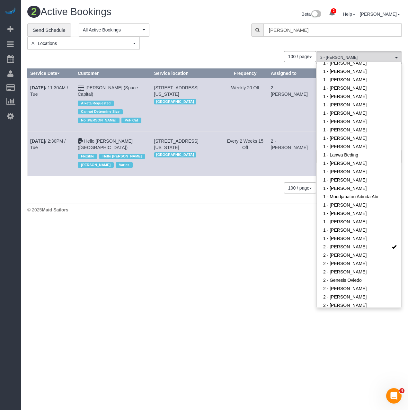
click at [210, 236] on body "2 Beta Your Notifications You have 0 alerts × You have 3 to charge for 08/22/20…" at bounding box center [204, 205] width 408 height 410
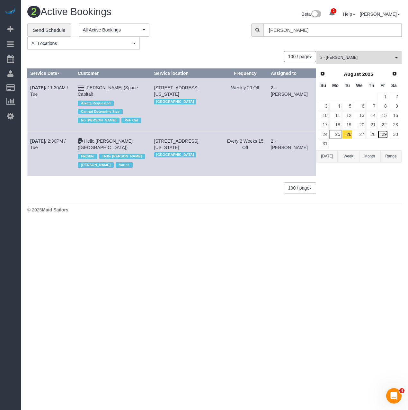
click at [384, 135] on link "29" at bounding box center [383, 134] width 11 height 9
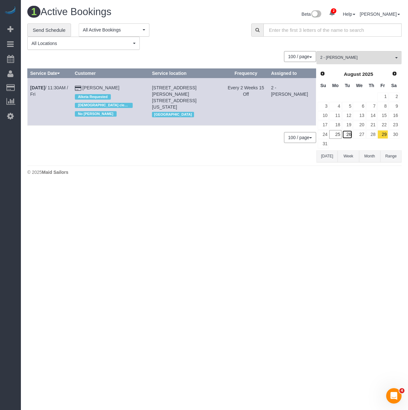
click at [346, 135] on link "26" at bounding box center [348, 134] width 11 height 9
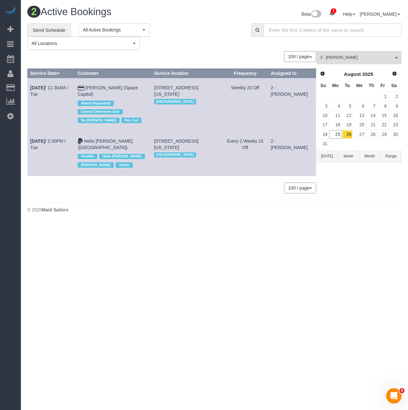
click at [105, 263] on body "2 Beta Your Notifications You have 0 alerts × You have 3 to charge for 08/22/20…" at bounding box center [204, 205] width 408 height 410
click at [53, 139] on link "Aug 26th / 2:30PM / Tue" at bounding box center [47, 145] width 35 height 12
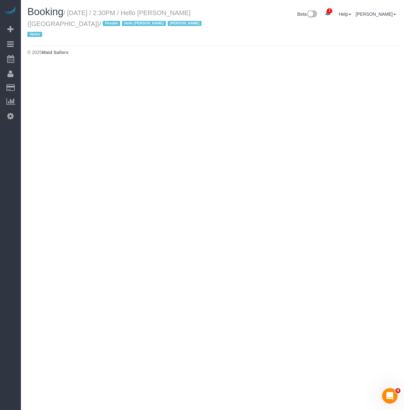
select select "NY"
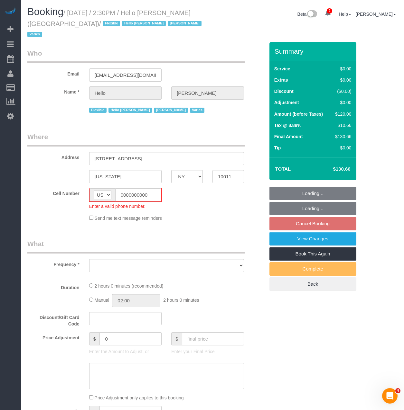
select select "object:28866"
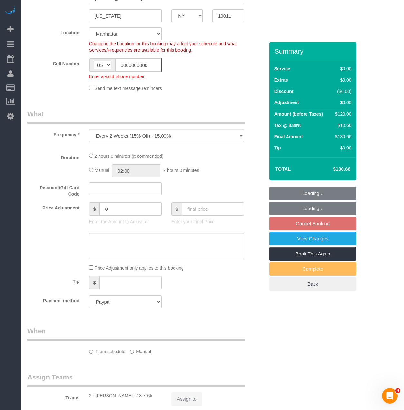
select select "1"
select select "number:89"
select select "number:90"
select select "number:15"
select select "number:6"
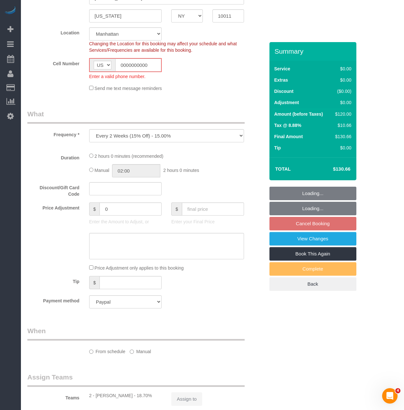
select select "number:21"
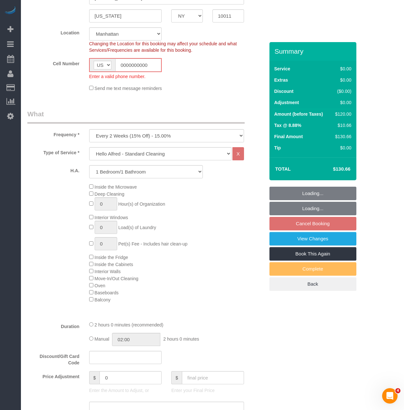
select select "object:29585"
select select "22348"
select select "1"
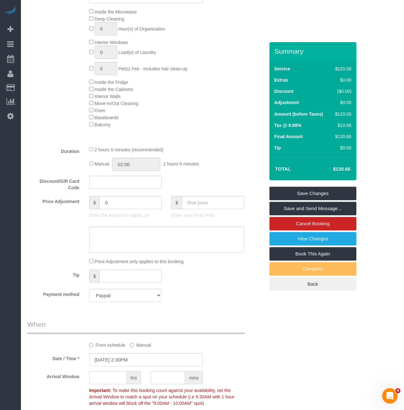
scroll to position [314, 0]
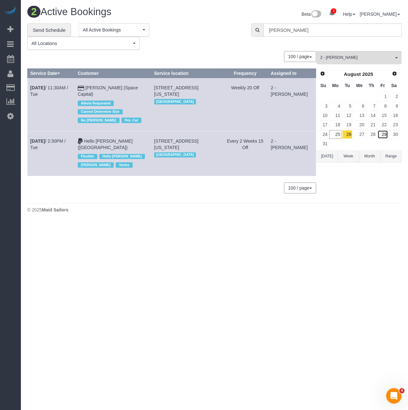
click at [382, 131] on link "29" at bounding box center [383, 134] width 11 height 9
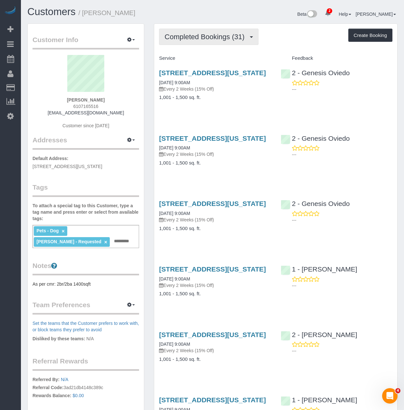
drag, startPoint x: 202, startPoint y: 37, endPoint x: 192, endPoint y: 50, distance: 16.2
click at [202, 37] on span "Completed Bookings (31)" at bounding box center [205, 37] width 83 height 8
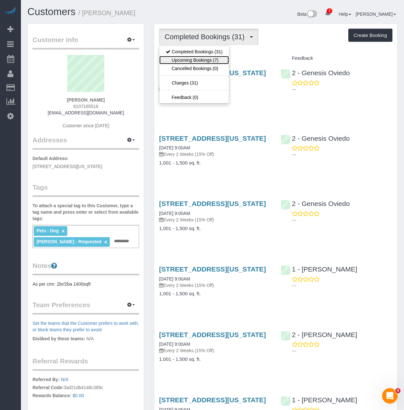
click at [186, 58] on link "Upcoming Bookings (7)" at bounding box center [193, 60] width 69 height 8
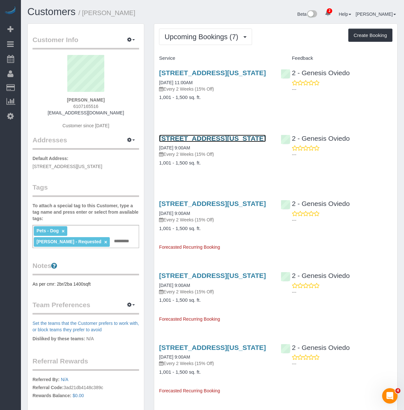
click at [188, 142] on link "115 East 86th Street, Apt. 44, New York, NY 10028" at bounding box center [212, 138] width 107 height 7
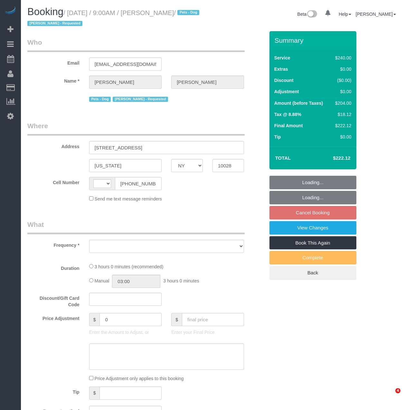
select select "NY"
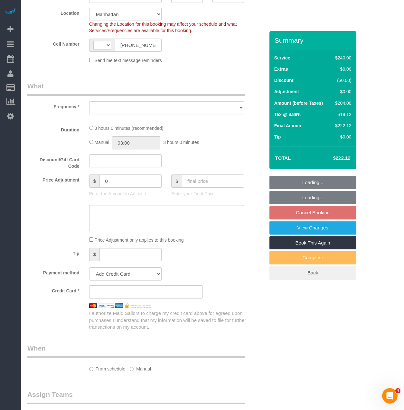
select select "string:[GEOGRAPHIC_DATA]"
select select "object:397"
select select "string:stripe-pm_1PUCPU4VGloSiKo7w3vbn8ui"
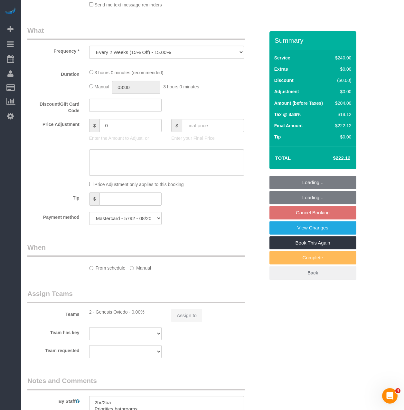
select select "object:879"
select select "180"
select select "spot2"
select select "number:89"
select select "number:90"
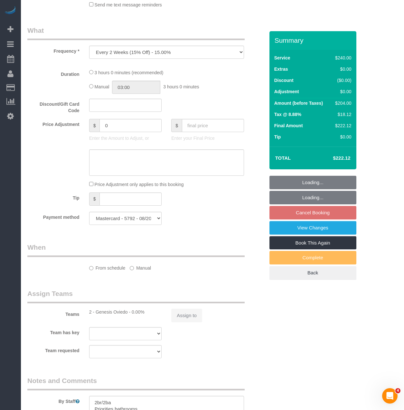
select select "number:13"
select select "number:6"
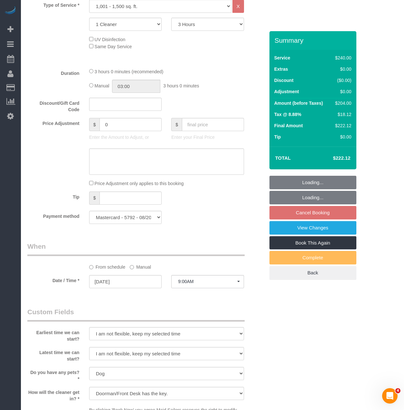
scroll to position [418, 0]
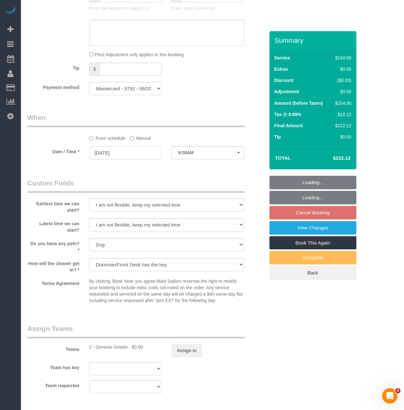
click at [154, 155] on input "09/13/2025" at bounding box center [125, 152] width 73 height 13
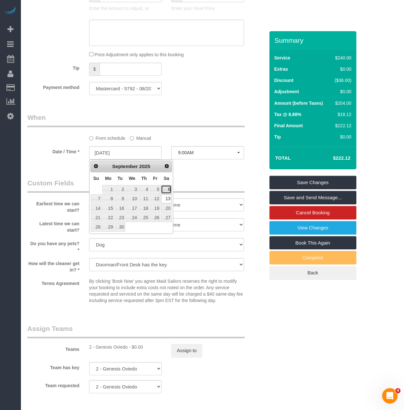
click at [170, 191] on link "6" at bounding box center [166, 189] width 11 height 9
type input "09/06/2025"
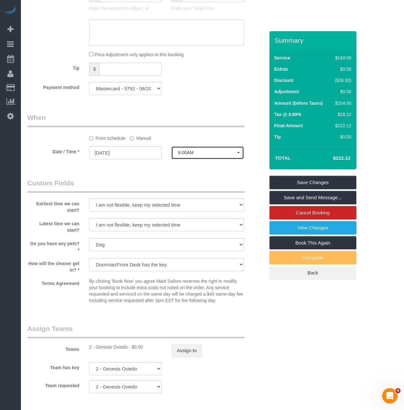
click at [191, 158] on button "8:00AM" at bounding box center [207, 152] width 73 height 13
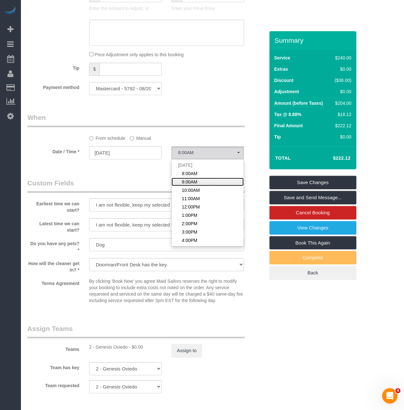
click at [192, 182] on span "9:00AM" at bounding box center [189, 182] width 15 height 6
select select "spot61"
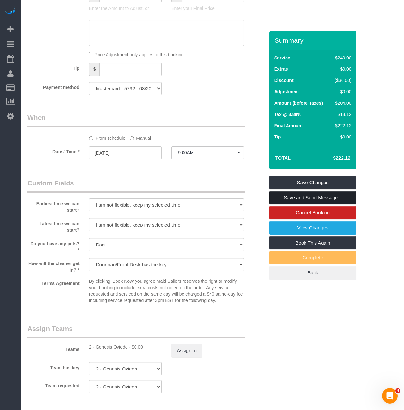
click at [282, 199] on link "Save and Send Message..." at bounding box center [312, 198] width 87 height 14
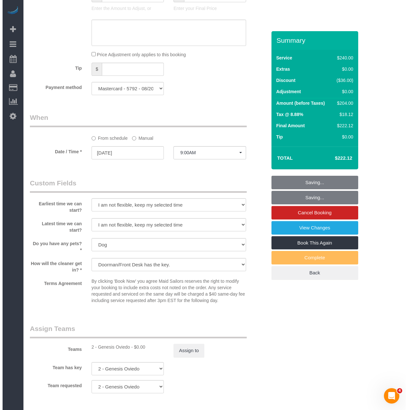
scroll to position [416, 0]
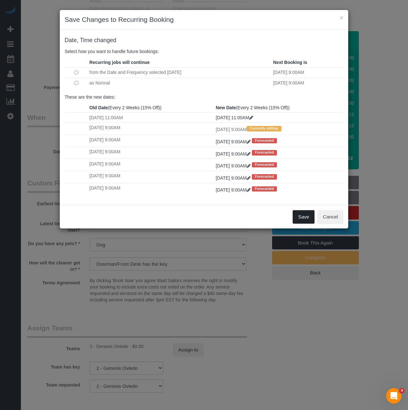
click at [298, 213] on button "Save" at bounding box center [304, 217] width 22 height 14
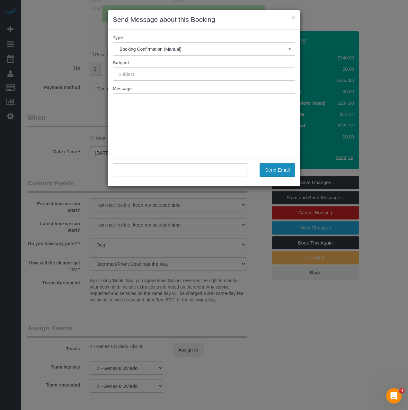
type input "Cleaning Confirmed for 09/06/2025 at 9:00am"
type input ""Andrew Henry" <maidsailors.shininess929@passmail.net>"
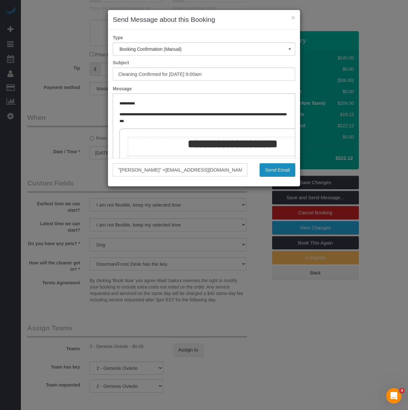
click at [271, 168] on button "Send Email" at bounding box center [278, 170] width 36 height 14
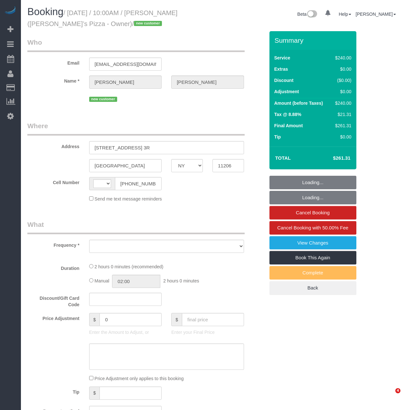
select select "NY"
select select "object:367"
select select "number:89"
select select "number:90"
select select "number:15"
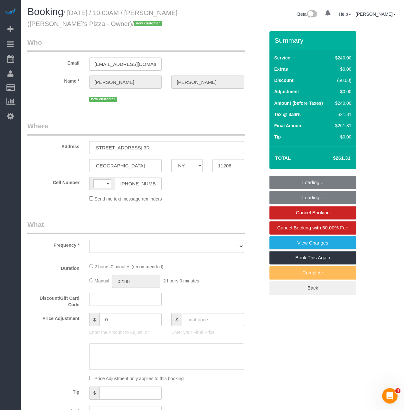
select select "number:7"
select select "string:[GEOGRAPHIC_DATA]"
select select "spot1"
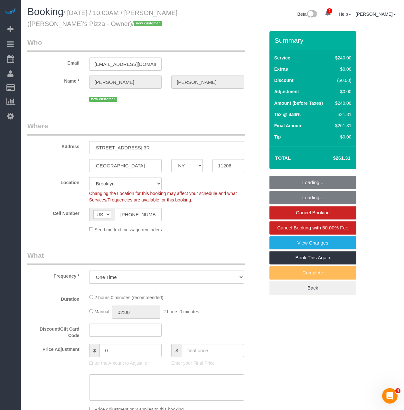
select select "object:1314"
select select "2"
select select "120"
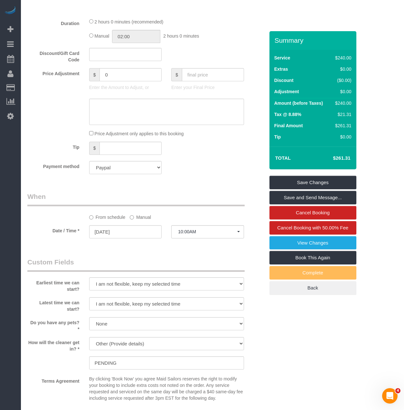
scroll to position [322, 0]
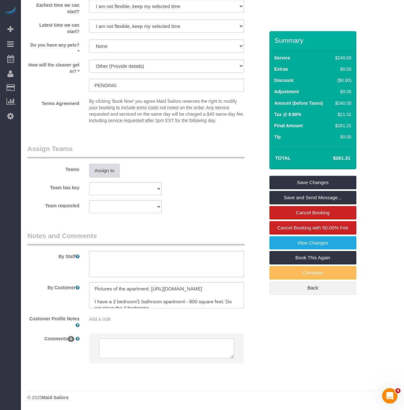
click at [106, 173] on button "Assign to" at bounding box center [104, 171] width 31 height 14
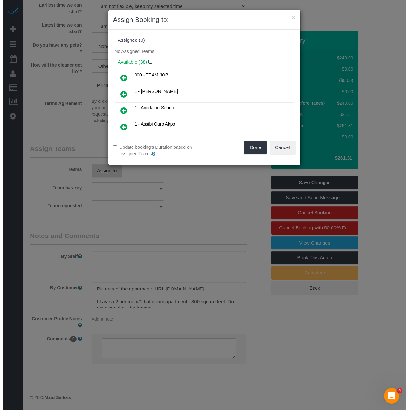
scroll to position [601, 0]
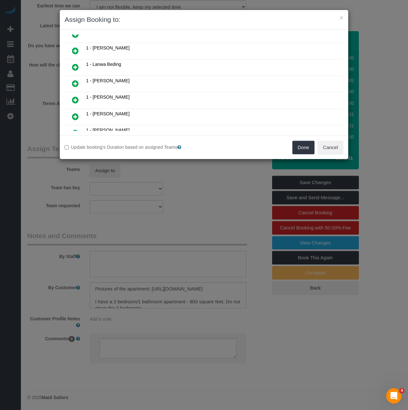
click at [73, 97] on icon at bounding box center [75, 100] width 7 height 8
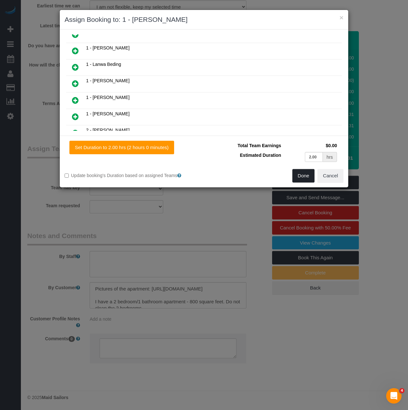
click at [305, 173] on button "Done" at bounding box center [304, 176] width 23 height 14
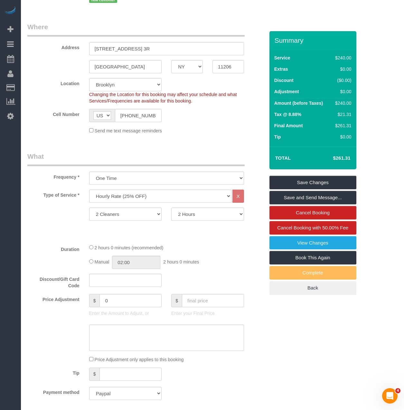
scroll to position [88, 0]
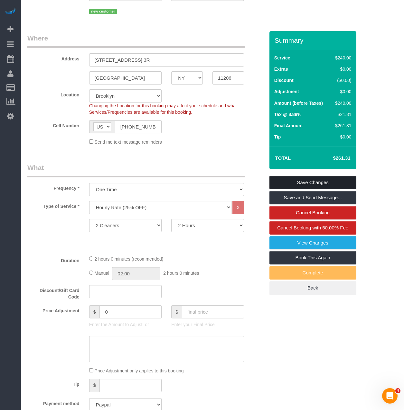
click at [310, 178] on link "Save Changes" at bounding box center [312, 183] width 87 height 14
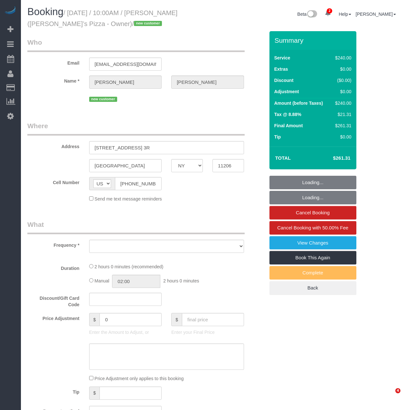
select select "NY"
select select "number:89"
select select "number:90"
select select "number:15"
select select "number:7"
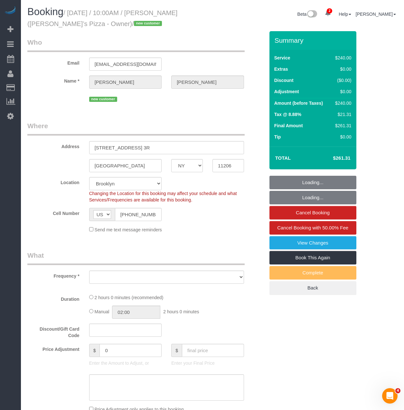
select select "spot1"
select select "object:778"
select select "2"
select select "120"
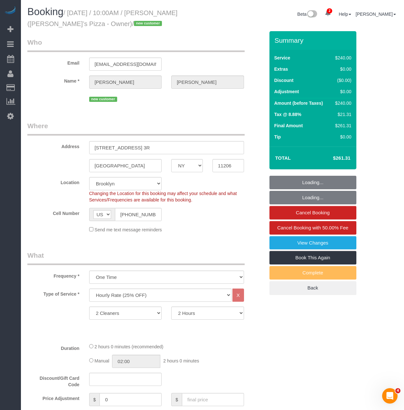
select select "object:1322"
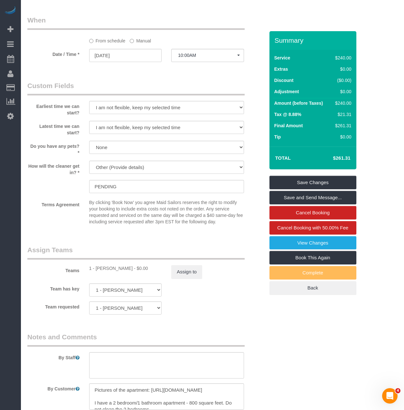
scroll to position [515, 0]
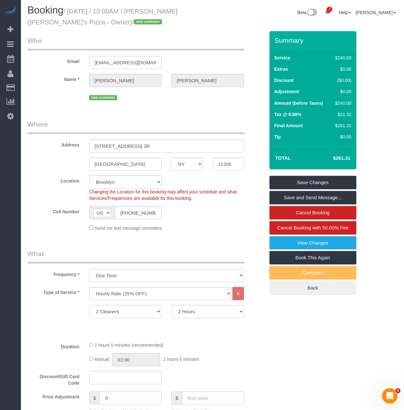
scroll to position [0, 0]
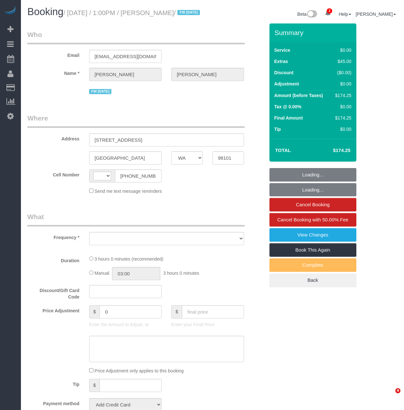
select select "WA"
select select "string:[GEOGRAPHIC_DATA]"
select select "number:89"
select select "number:90"
select select "number:15"
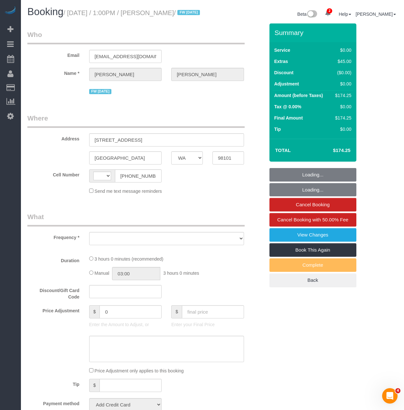
select select "number:7"
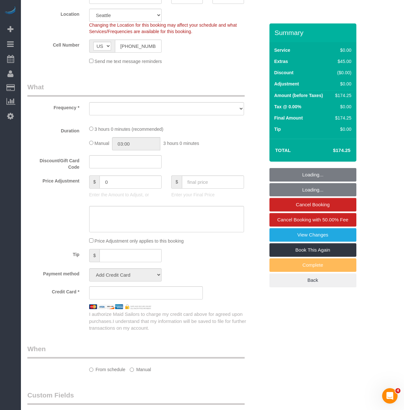
select select "string:stripe-pm_1RAycQ4VGloSiKo70Gvyto8T"
select select "1"
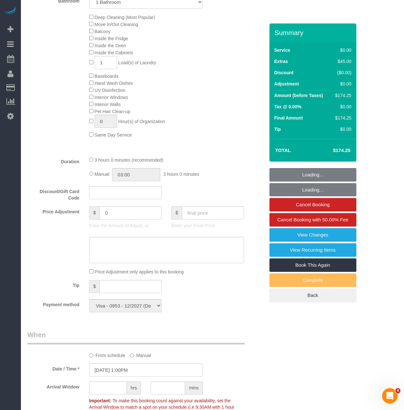
select select "object:966"
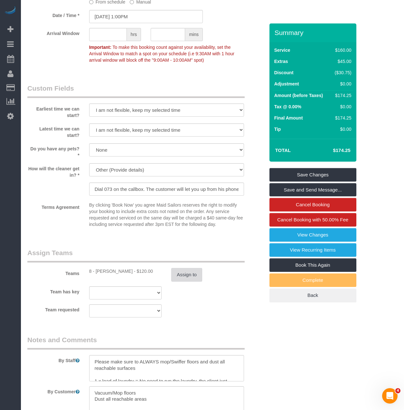
click at [180, 282] on button "Assign to" at bounding box center [186, 275] width 31 height 14
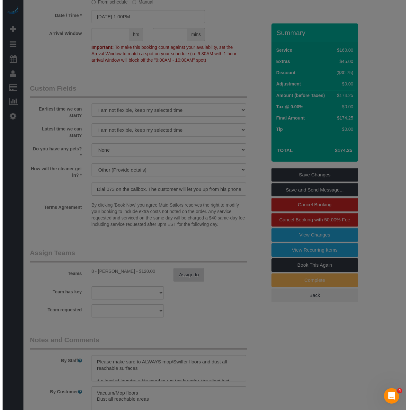
scroll to position [674, 0]
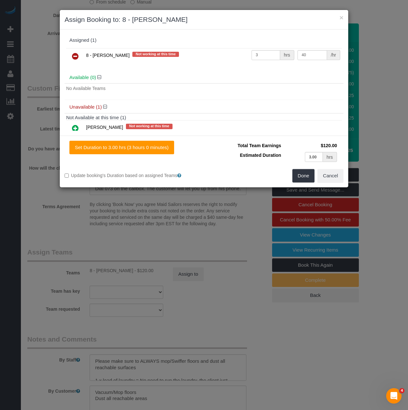
click at [78, 60] on link at bounding box center [75, 56] width 15 height 13
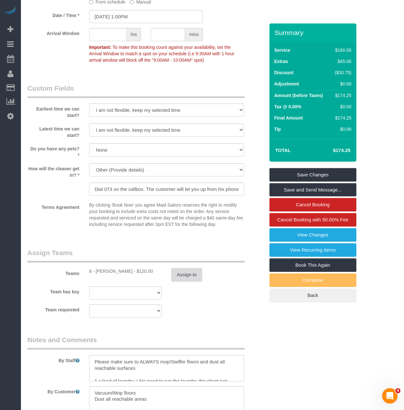
scroll to position [547, 0]
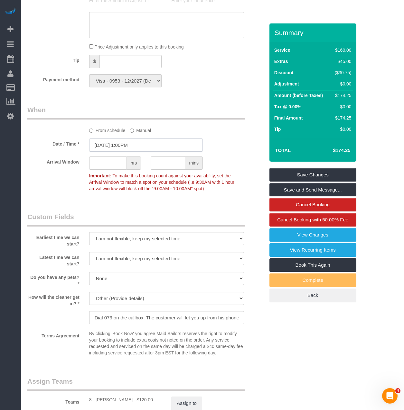
click at [123, 152] on input "08/25/2025 1:00PM" at bounding box center [146, 145] width 114 height 13
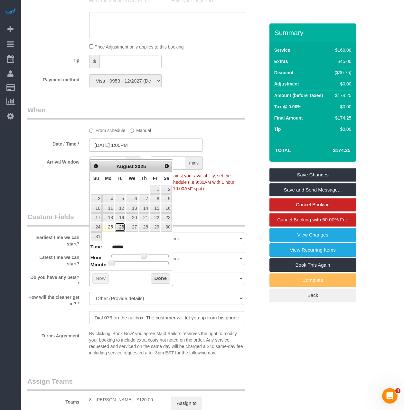
click at [120, 227] on link "26" at bounding box center [120, 227] width 10 height 9
type input "08/26/2025 1:00PM"
click at [166, 278] on button "Done" at bounding box center [160, 279] width 19 height 10
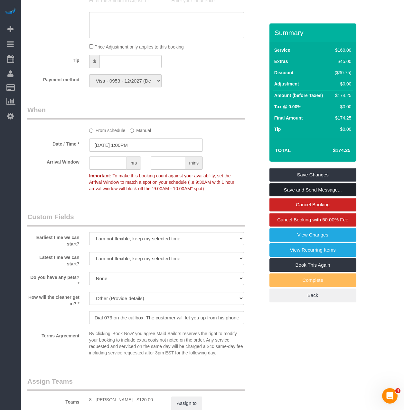
click at [282, 197] on link "Save and Send Message..." at bounding box center [312, 190] width 87 height 14
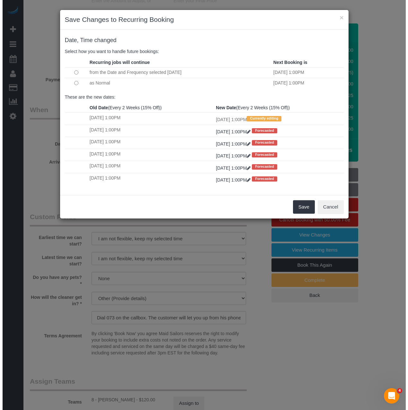
scroll to position [545, 0]
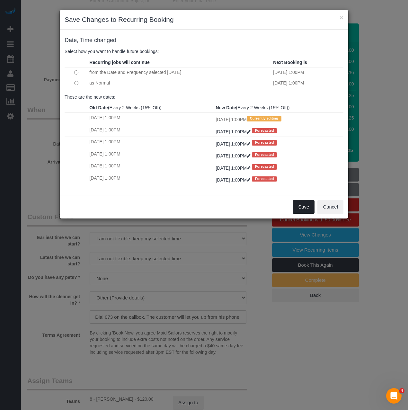
click at [304, 209] on button "Save" at bounding box center [304, 207] width 22 height 14
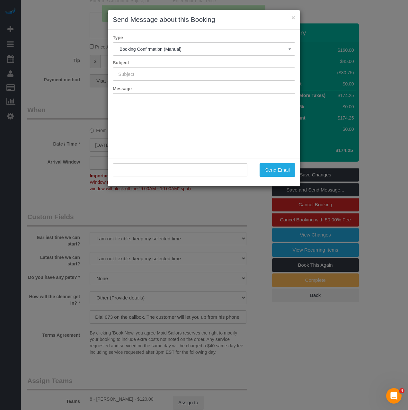
type input "Cleaning Confirmed for 08/26/2025 at 1:00pm"
type input ""Jared Allen" <jaredrobertallen@gmail.com>"
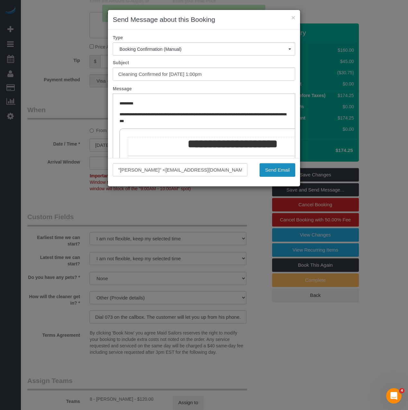
scroll to position [0, 0]
click at [267, 169] on button "Send Email" at bounding box center [278, 170] width 36 height 14
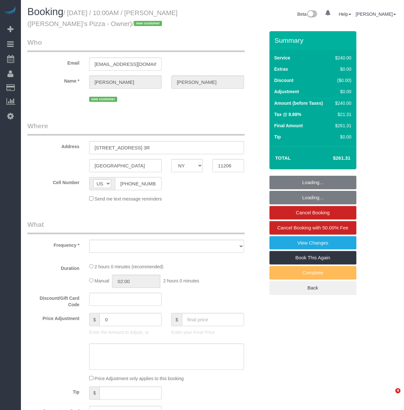
select select "NY"
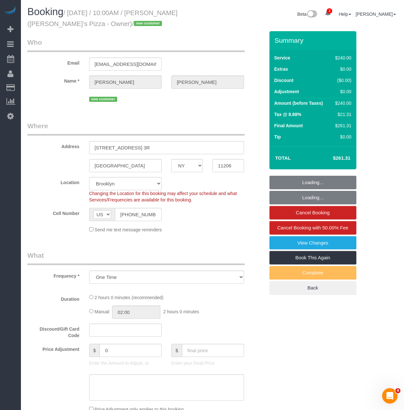
select select "object:632"
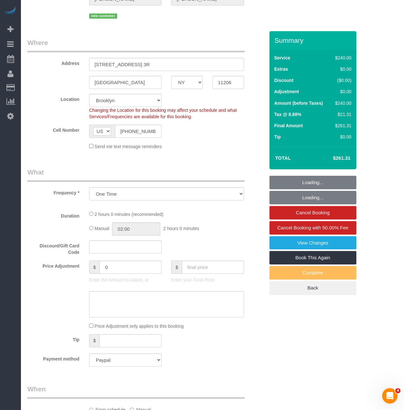
select select "spot1"
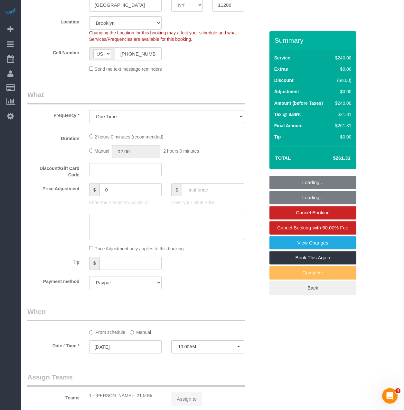
select select "number:89"
select select "number:90"
select select "number:15"
select select "number:7"
select select "2"
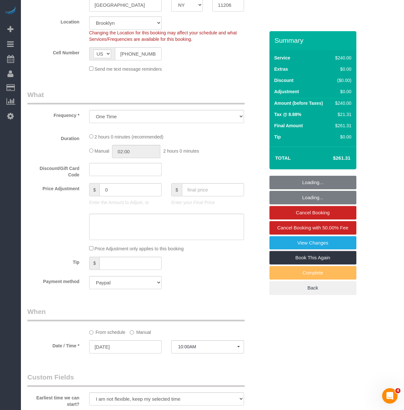
select select "120"
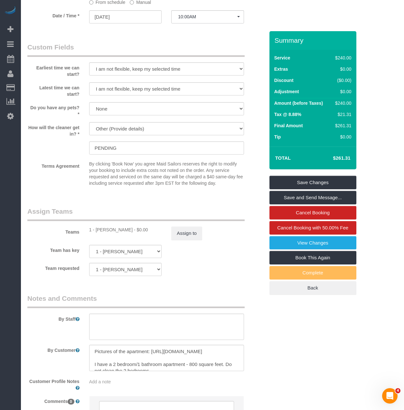
scroll to position [547, 0]
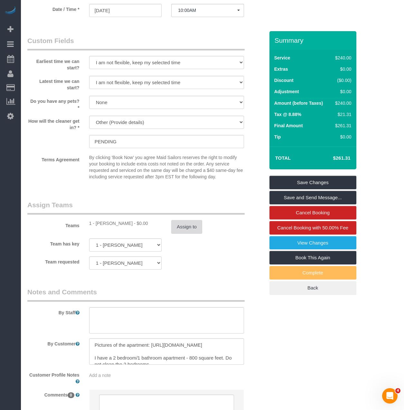
click at [188, 226] on button "Assign to" at bounding box center [186, 227] width 31 height 14
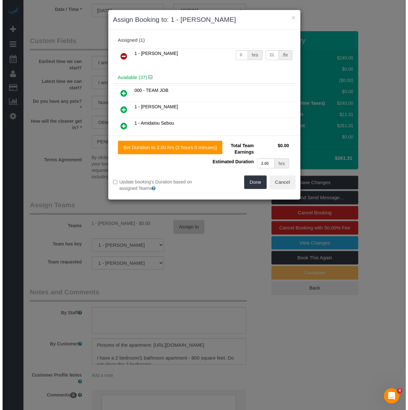
scroll to position [545, 0]
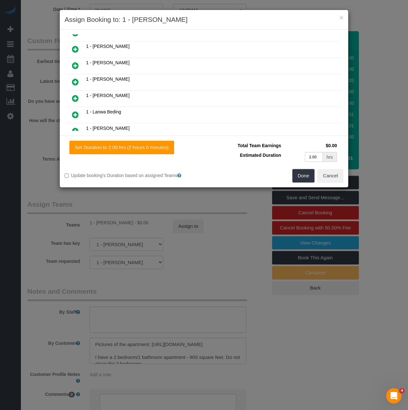
click at [70, 50] on link at bounding box center [75, 49] width 15 height 13
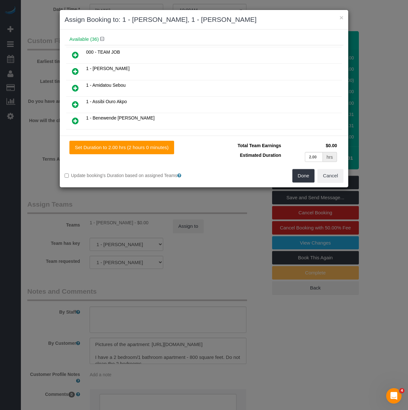
scroll to position [0, 0]
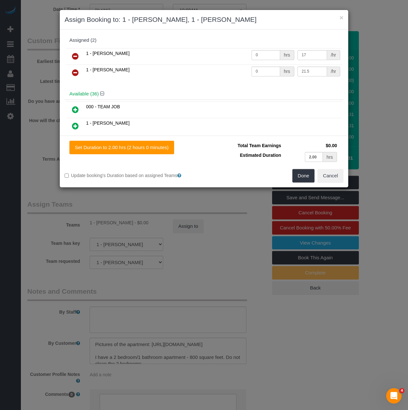
click at [75, 55] on icon at bounding box center [75, 56] width 7 height 8
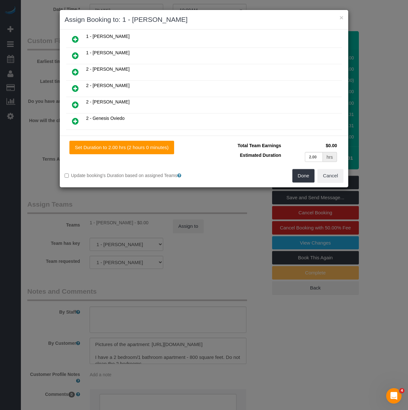
scroll to position [322, 0]
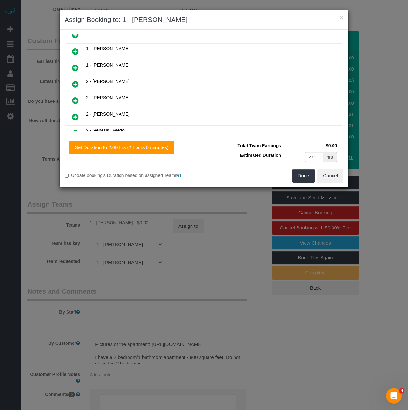
click at [78, 68] on icon at bounding box center [75, 68] width 7 height 8
click at [302, 179] on button "Done" at bounding box center [304, 176] width 23 height 14
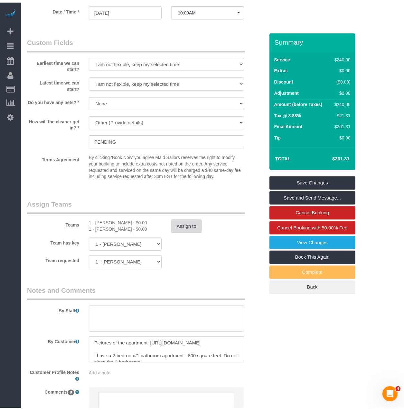
scroll to position [547, 0]
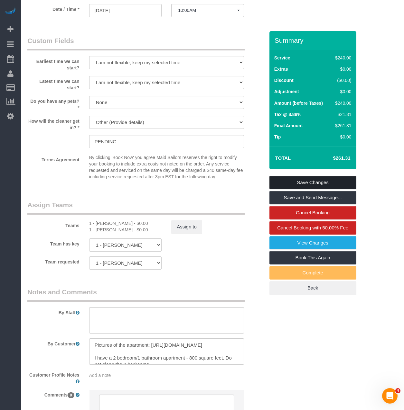
click at [309, 183] on link "Save Changes" at bounding box center [312, 183] width 87 height 14
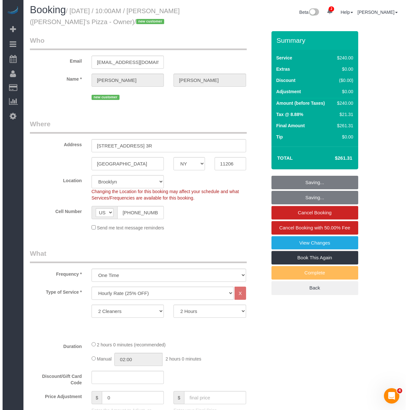
scroll to position [0, 0]
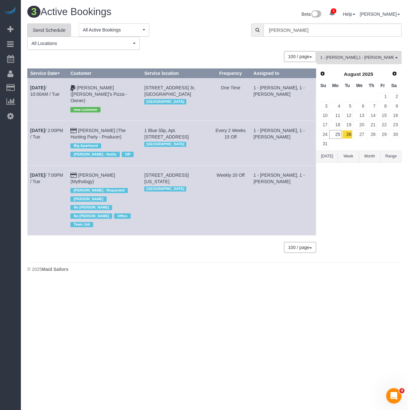
click at [47, 33] on link "Send Schedule" at bounding box center [49, 30] width 44 height 14
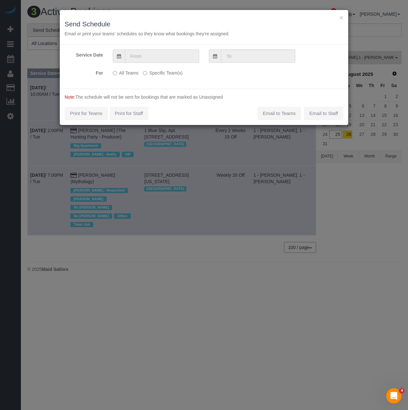
click at [136, 52] on input "text" at bounding box center [162, 56] width 74 height 13
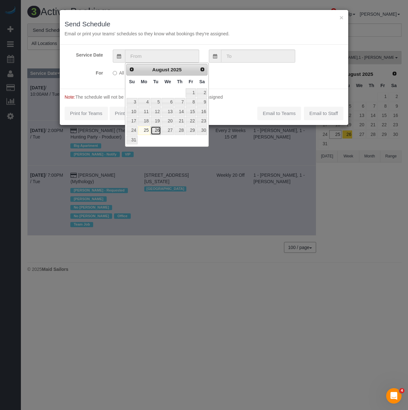
click at [156, 131] on link "26" at bounding box center [156, 130] width 10 height 9
type input "08/26/2025"
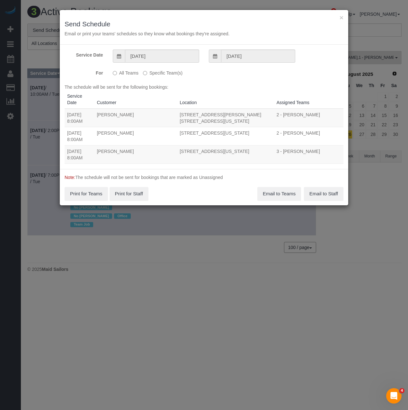
click at [145, 76] on label "Specific Team(s)" at bounding box center [163, 72] width 40 height 9
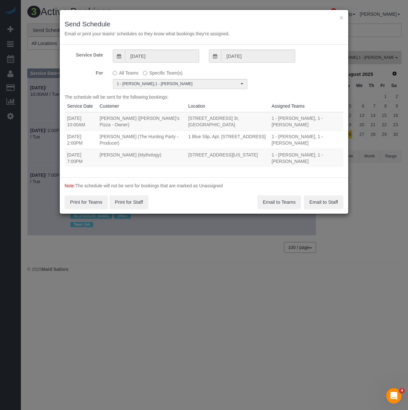
click at [147, 89] on div "Service Date 08/26/2025 08/26/2025 For All Teams Specific Team(s) 1 - Marlenyn …" at bounding box center [204, 111] width 289 height 133
click at [148, 87] on button "1 - Marlenyn Robles , 1 - Xiomara Inga Choose Team(s)" at bounding box center [180, 84] width 135 height 10
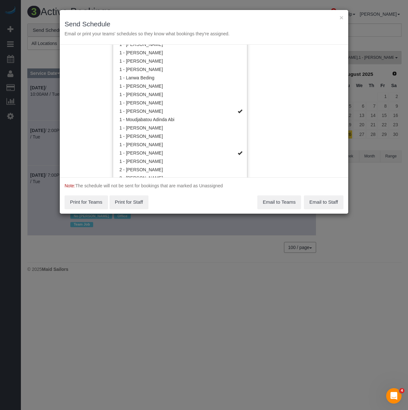
click at [205, 196] on div "Note: The schedule will not be sent for bookings that are marked as Unassigned …" at bounding box center [204, 196] width 289 height 36
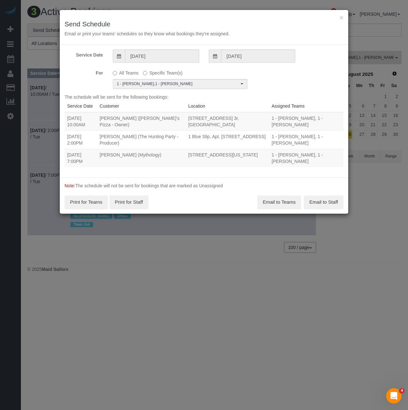
scroll to position [0, 0]
click at [268, 200] on button "Email to Teams" at bounding box center [280, 203] width 44 height 14
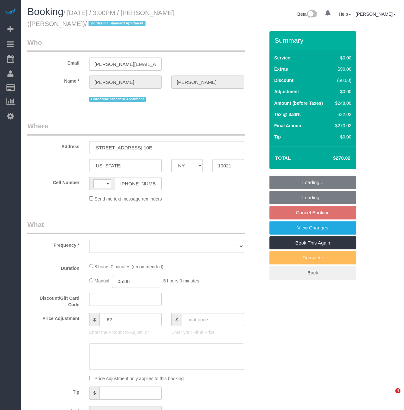
select select "NY"
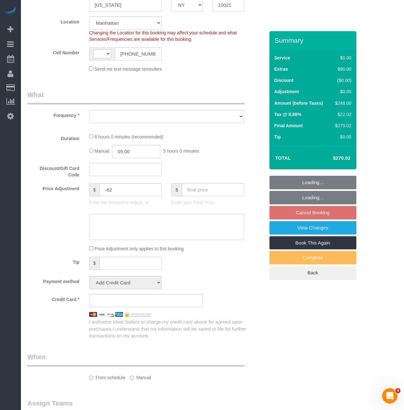
select select "string:[GEOGRAPHIC_DATA]"
select select "object:764"
select select "string:stripe-pm_1R58S94VGloSiKo7oTDM75CS"
select select "2"
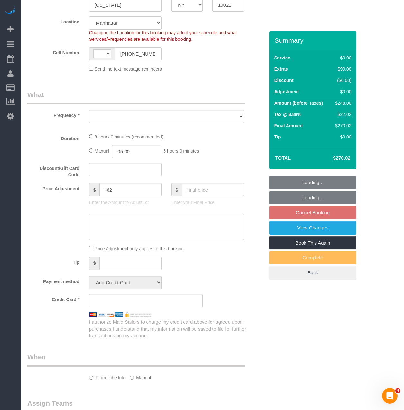
select select "number:89"
select select "number:90"
select select "number:15"
select select "number:6"
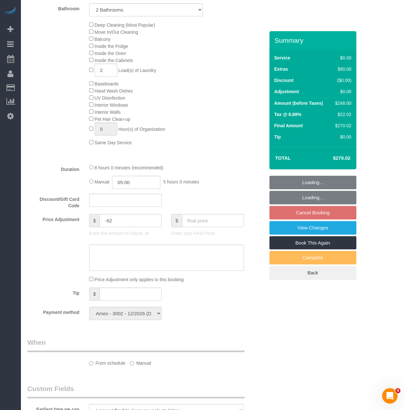
select select "spot3"
select select "2"
select select "object:1367"
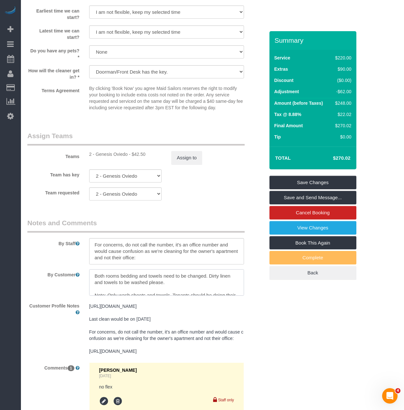
scroll to position [26, 0]
drag, startPoint x: 132, startPoint y: 278, endPoint x: 93, endPoint y: 280, distance: 39.0
click at [93, 280] on textarea at bounding box center [166, 283] width 155 height 26
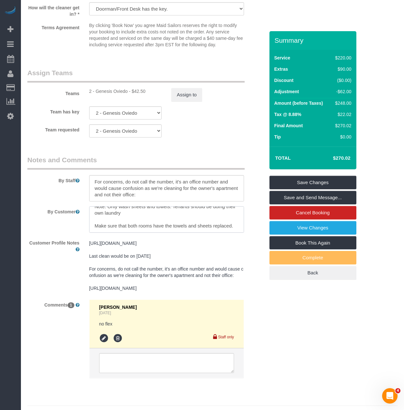
scroll to position [804, 0]
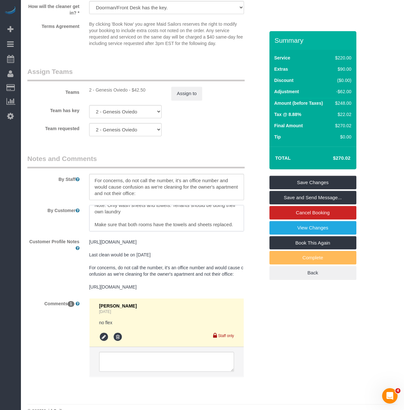
click at [94, 208] on textarea at bounding box center [166, 218] width 155 height 26
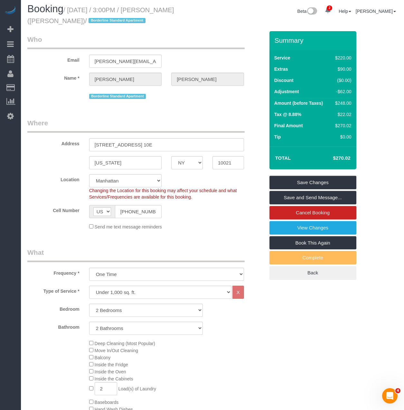
scroll to position [0, 0]
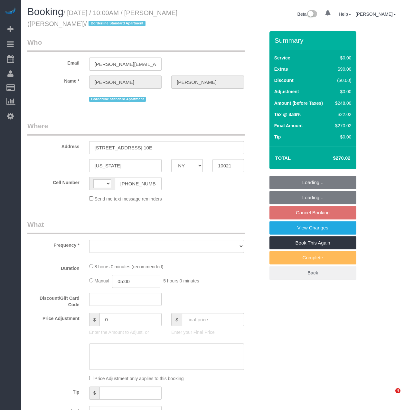
select select "NY"
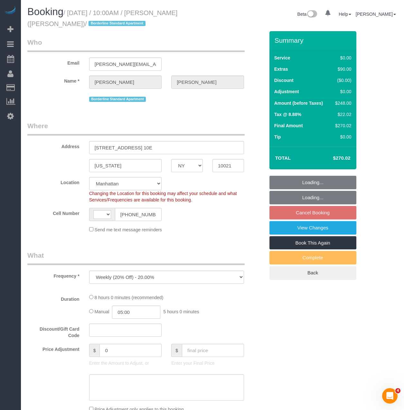
select select "object:502"
select select "string:[GEOGRAPHIC_DATA]"
select select "2"
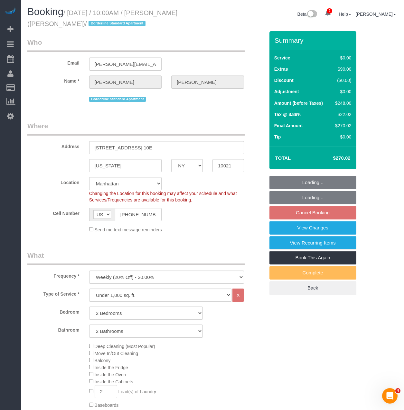
select select "spot3"
select select "number:57"
select select "number:73"
select select "number:15"
select select "number:6"
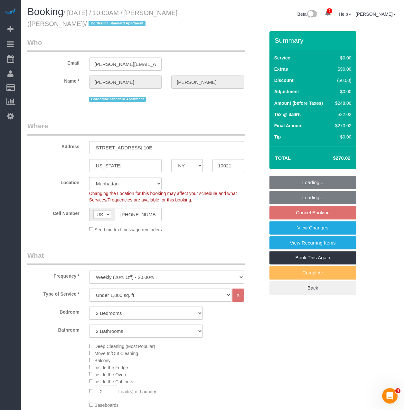
select select "string:stripe-pm_1R58S94VGloSiKo7oTDM75CS"
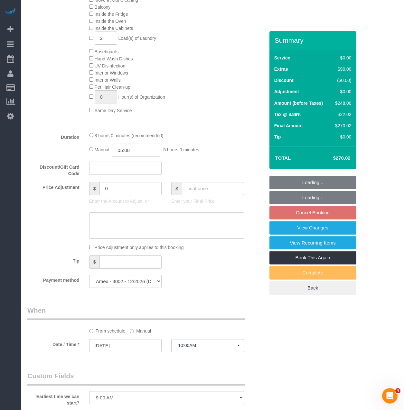
select select "2"
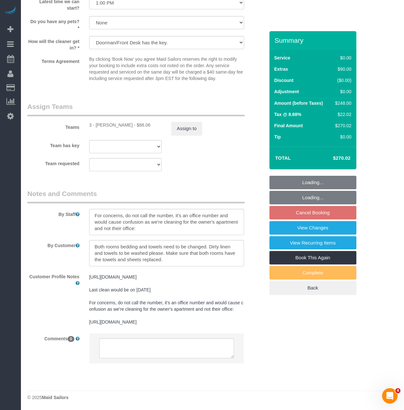
scroll to position [775, 0]
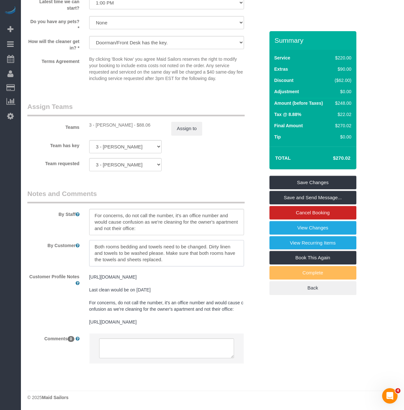
click at [165, 247] on textarea at bounding box center [166, 253] width 155 height 26
click at [166, 249] on textarea at bounding box center [166, 253] width 155 height 26
paste textarea "Note: Only wash sheets and towels. Tenants should be doing their own laundry"
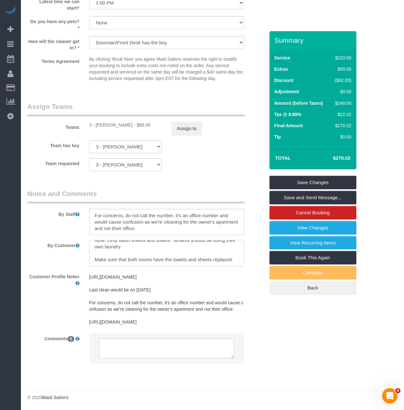
scroll to position [26, 0]
type textarea "Both rooms bedding and towels need to be changed. Dirty linen and towels to be …"
click at [308, 179] on link "Save Changes" at bounding box center [312, 183] width 87 height 14
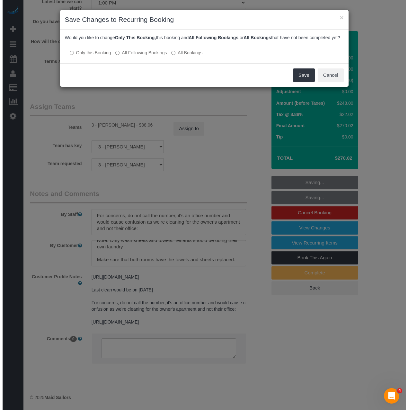
scroll to position [773, 0]
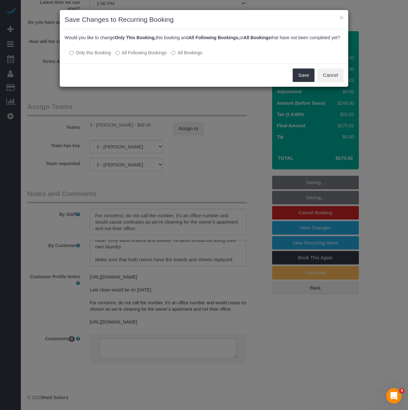
click at [124, 56] on label "All Following Bookings" at bounding box center [140, 53] width 51 height 6
click at [310, 80] on button "Save" at bounding box center [304, 76] width 22 height 14
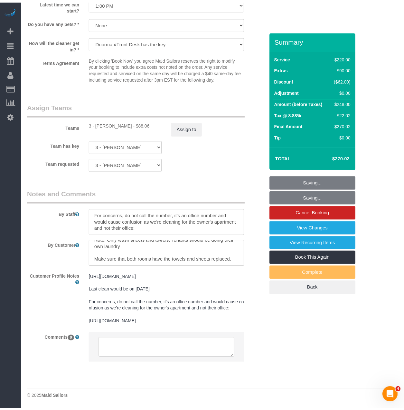
scroll to position [775, 0]
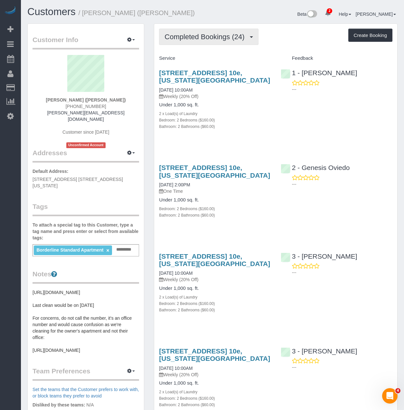
click at [217, 42] on button "Completed Bookings (24)" at bounding box center [208, 37] width 99 height 16
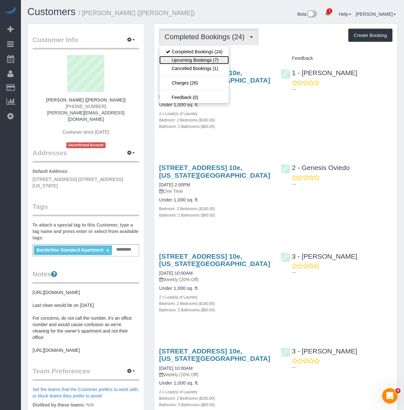
click at [208, 61] on link "Upcoming Bookings (7)" at bounding box center [193, 60] width 69 height 8
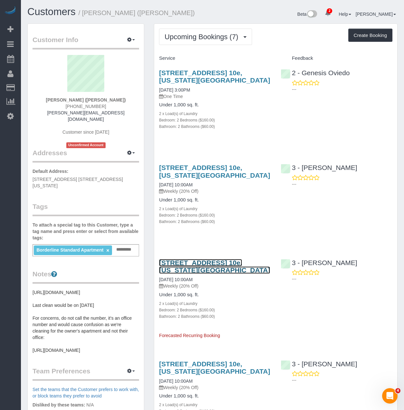
click at [193, 271] on link "[STREET_ADDRESS] 10e, [US_STATE][GEOGRAPHIC_DATA]" at bounding box center [214, 266] width 111 height 15
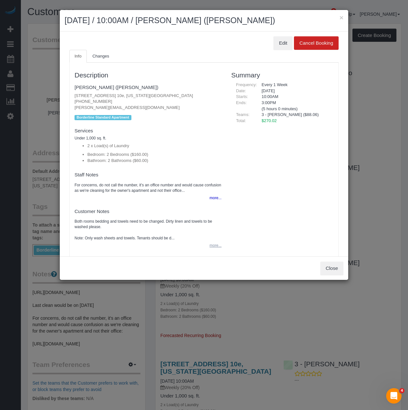
click at [209, 245] on button "more..." at bounding box center [214, 245] width 16 height 9
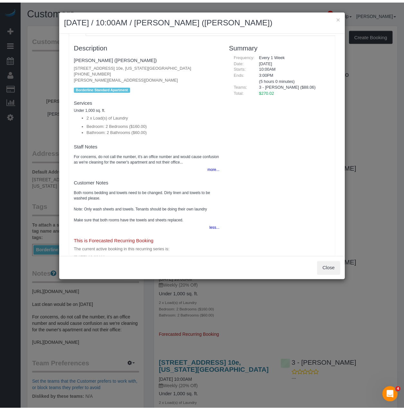
scroll to position [32, 0]
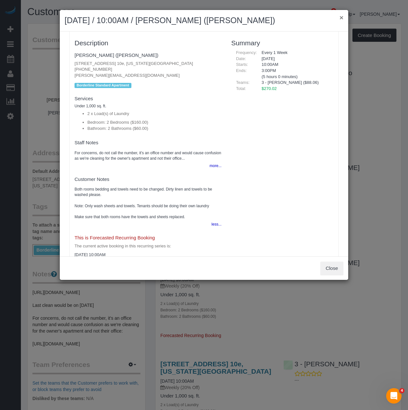
click at [343, 16] on button "×" at bounding box center [342, 17] width 4 height 7
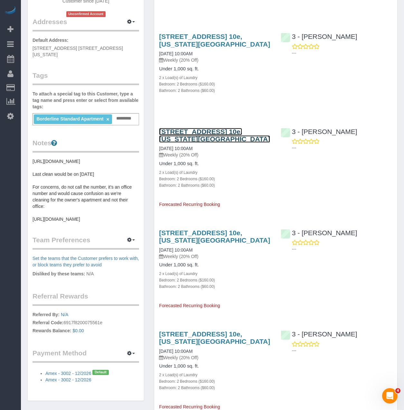
scroll to position [161, 0]
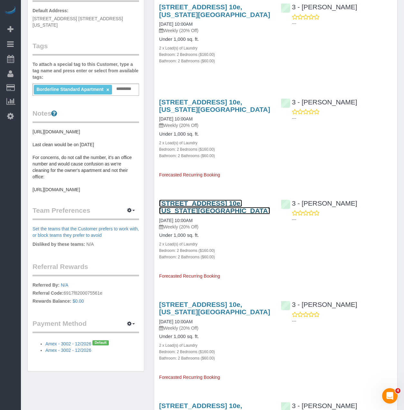
click at [191, 202] on link "[STREET_ADDRESS] 10e, [US_STATE][GEOGRAPHIC_DATA]" at bounding box center [214, 207] width 111 height 15
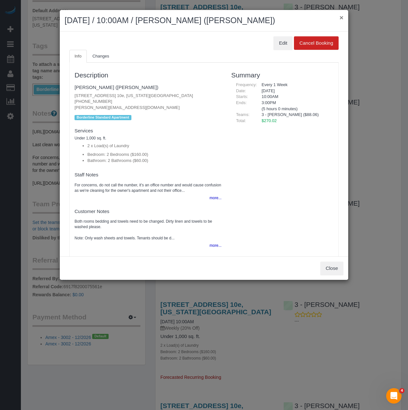
click at [342, 16] on button "×" at bounding box center [342, 17] width 4 height 7
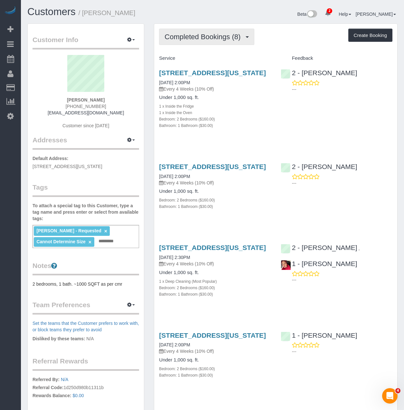
click at [206, 41] on span "Completed Bookings (8)" at bounding box center [203, 37] width 79 height 8
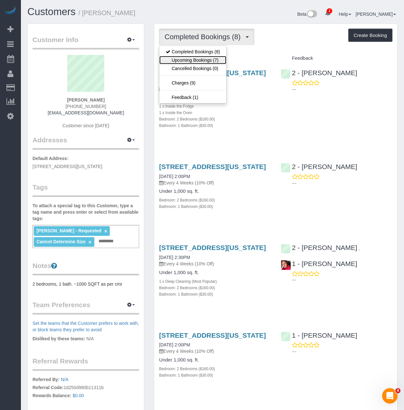
click at [193, 62] on link "Upcoming Bookings (7)" at bounding box center [192, 60] width 67 height 8
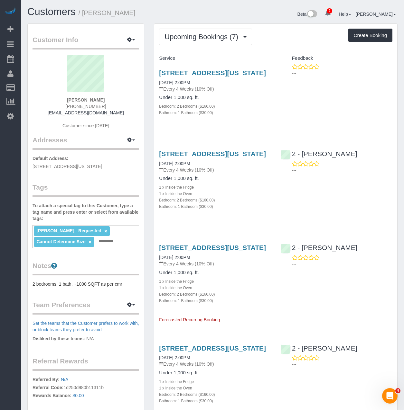
drag, startPoint x: 226, startPoint y: 81, endPoint x: 140, endPoint y: 80, distance: 86.2
click at [158, 75] on div "95 Horatio Street, Apt. 208, New York, NY 10014 08/25/2025 2:00PM Every 4 Weeks…" at bounding box center [214, 96] width 121 height 65
copy link "95 Horatio Street, Apt. 208, New York, NY 10014"
click at [186, 73] on link "95 Horatio Street, Apt. 208, New York, NY 10014" at bounding box center [212, 72] width 107 height 7
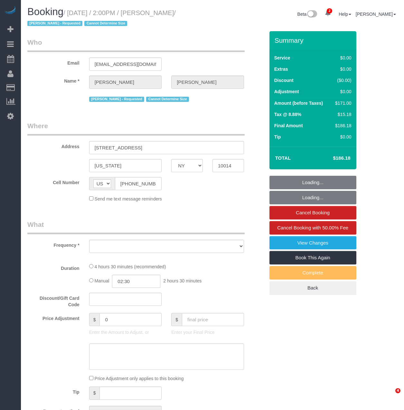
select select "NY"
select select "object:787"
select select "number:58"
select select "number:72"
select select "number:15"
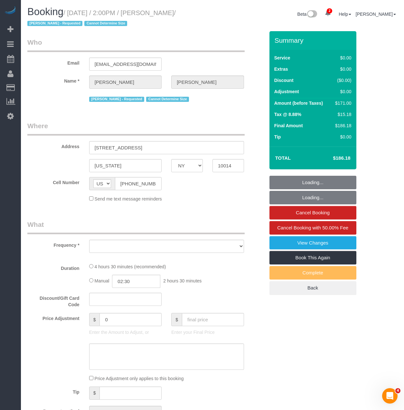
select select "number:6"
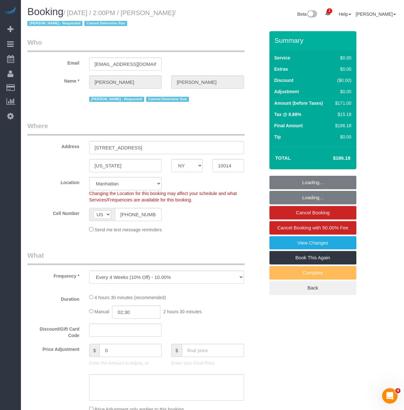
select select "object:795"
select select "2"
select select "spot1"
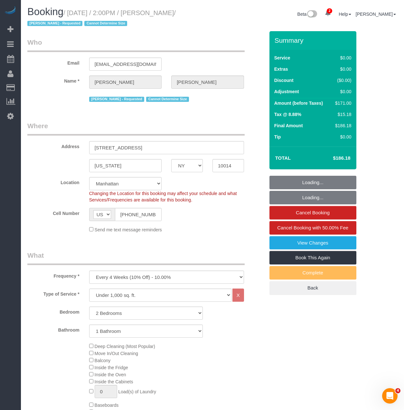
select select "string:stripe-pm_1Rh9oP4VGloSiKo7FuGIGsGr"
select select "2"
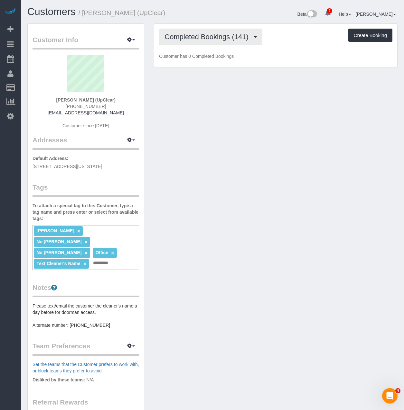
click at [186, 40] on span "Completed Bookings (141)" at bounding box center [207, 37] width 87 height 8
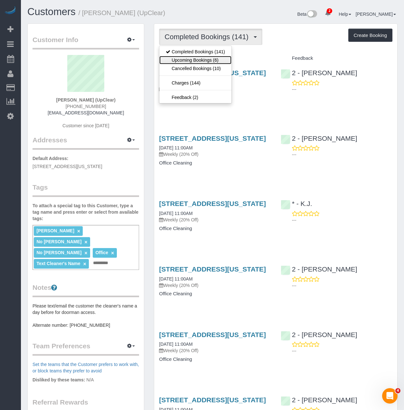
click at [185, 59] on link "Upcoming Bookings (6)" at bounding box center [195, 60] width 72 height 8
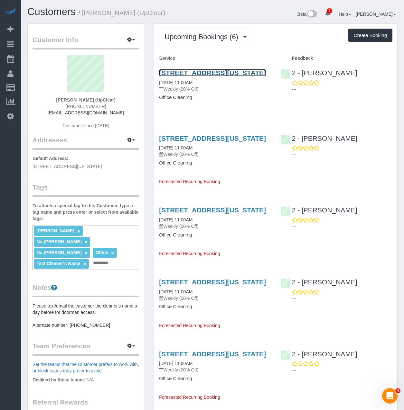
click at [184, 70] on link "151 West 19th Street, Suite 1200, New York, NY 10011" at bounding box center [212, 72] width 107 height 7
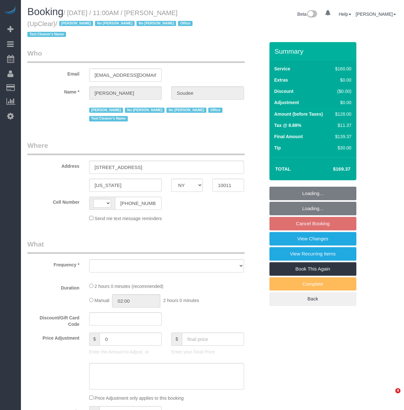
select select "NY"
select select "number:89"
select select "number:90"
select select "number:15"
select select "number:5"
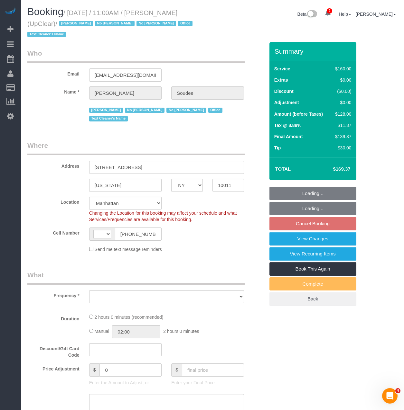
select select "string:[GEOGRAPHIC_DATA]"
select select "string:stripe-pm_1NbO8G4VGloSiKo7yDZXrVCR"
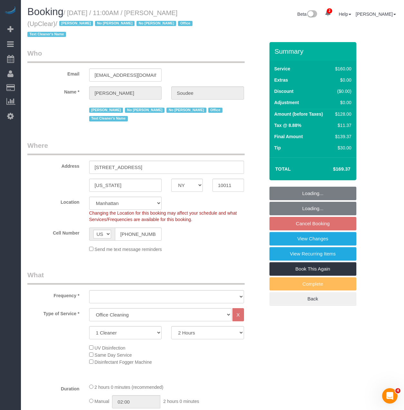
select select "object:887"
select select "spot4"
select select "object:1309"
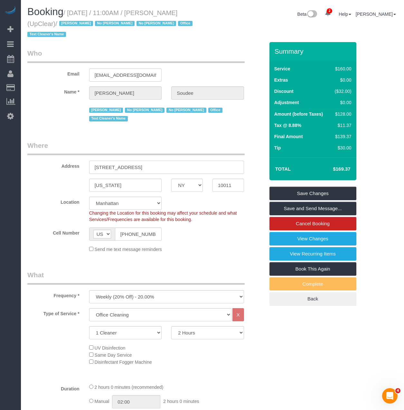
drag, startPoint x: 159, startPoint y: 151, endPoint x: 84, endPoint y: 155, distance: 75.4
click at [84, 155] on sui-booking-address "Address [STREET_ADDRESS] [US_STATE] AK AL AR AZ CA CO CT DC DE [GEOGRAPHIC_DATA…" at bounding box center [145, 166] width 237 height 51
drag, startPoint x: 153, startPoint y: 12, endPoint x: 55, endPoint y: 24, distance: 98.5
click at [55, 24] on small "/ [DATE] / 11:00AM / [PERSON_NAME] (UpClear) / [PERSON_NAME] No [PERSON_NAME] N…" at bounding box center [110, 23] width 167 height 29
copy small "[PERSON_NAME] (UpClear)"
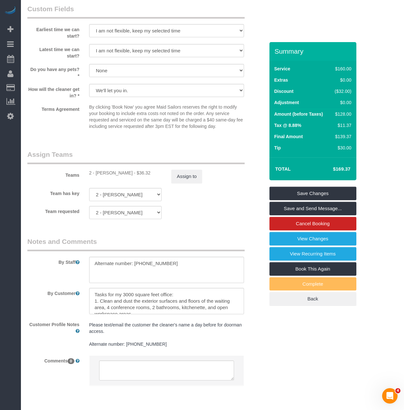
scroll to position [622, 0]
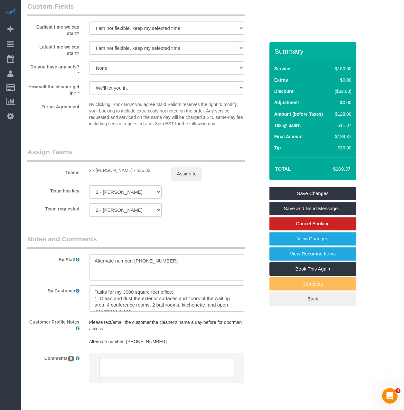
click at [140, 286] on textarea at bounding box center [166, 299] width 155 height 26
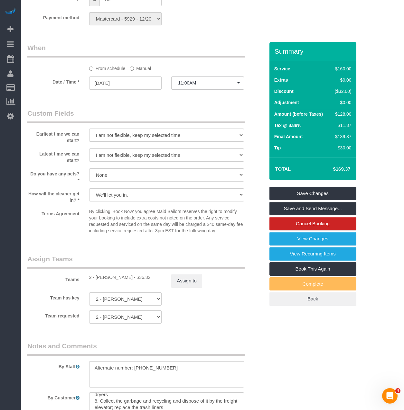
scroll to position [90, 0]
